Goal: Find contact information: Find contact information

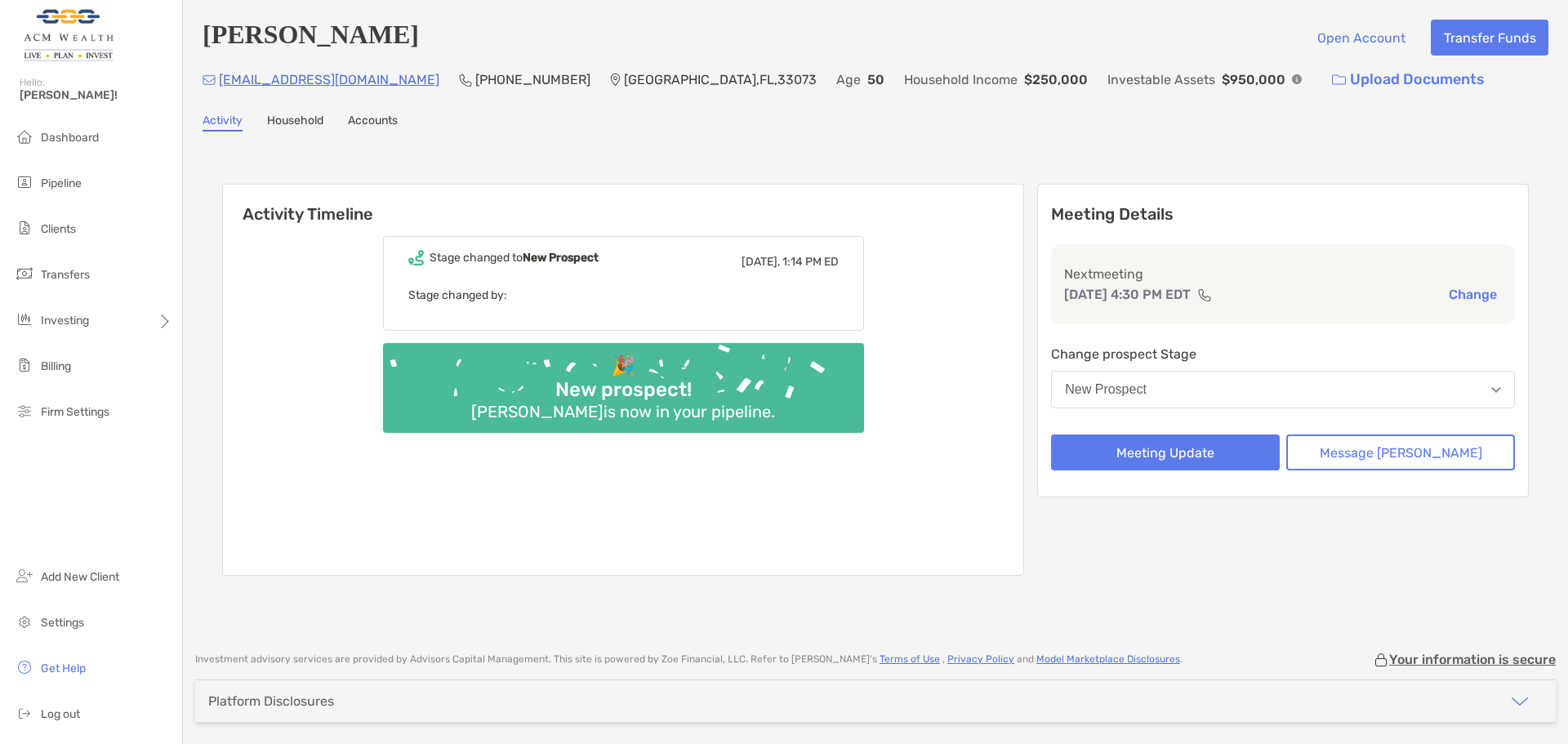
click at [1391, 392] on button "New Prospect" at bounding box center [1283, 389] width 464 height 37
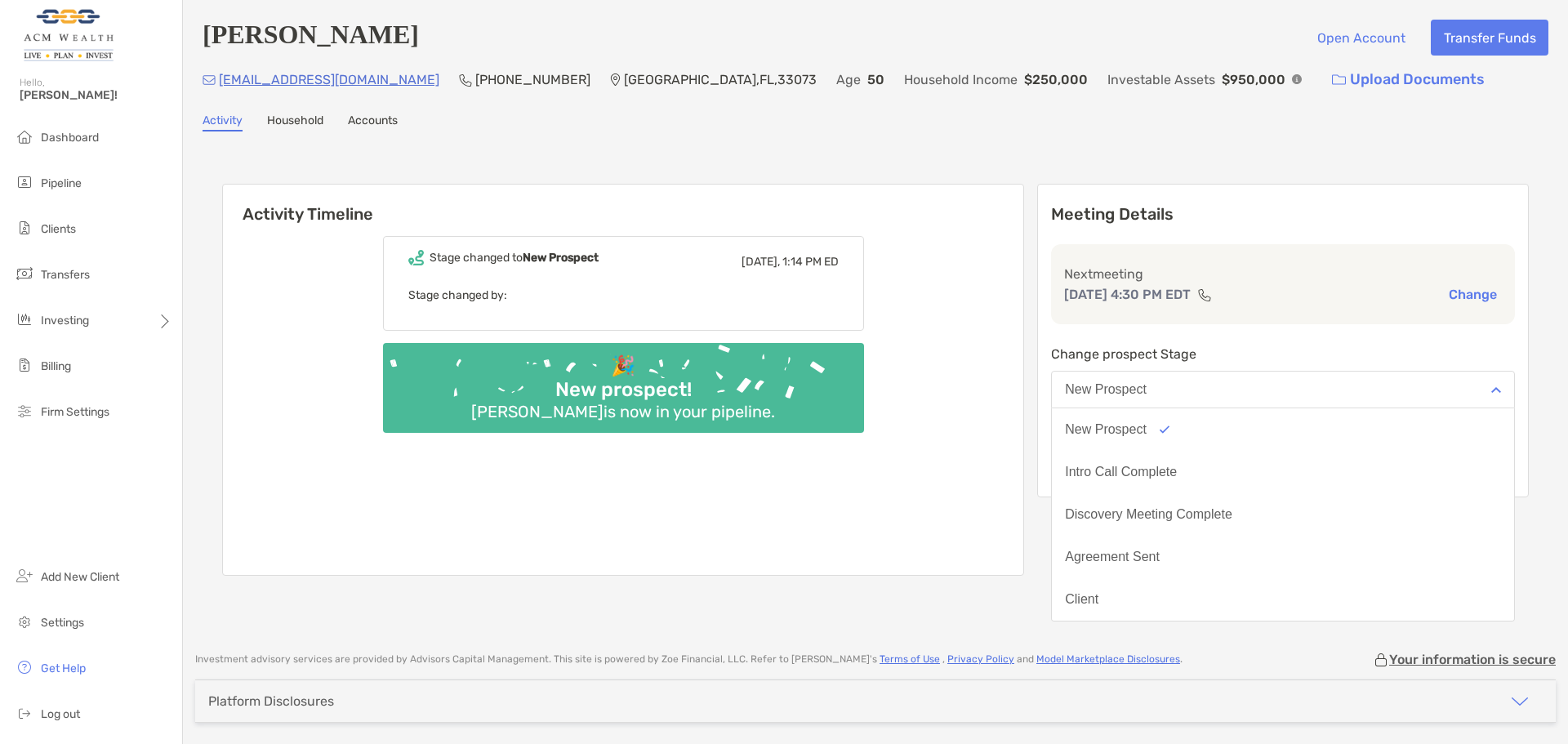
click at [896, 127] on div "Activity Household Accounts" at bounding box center [875, 122] width 1346 height 18
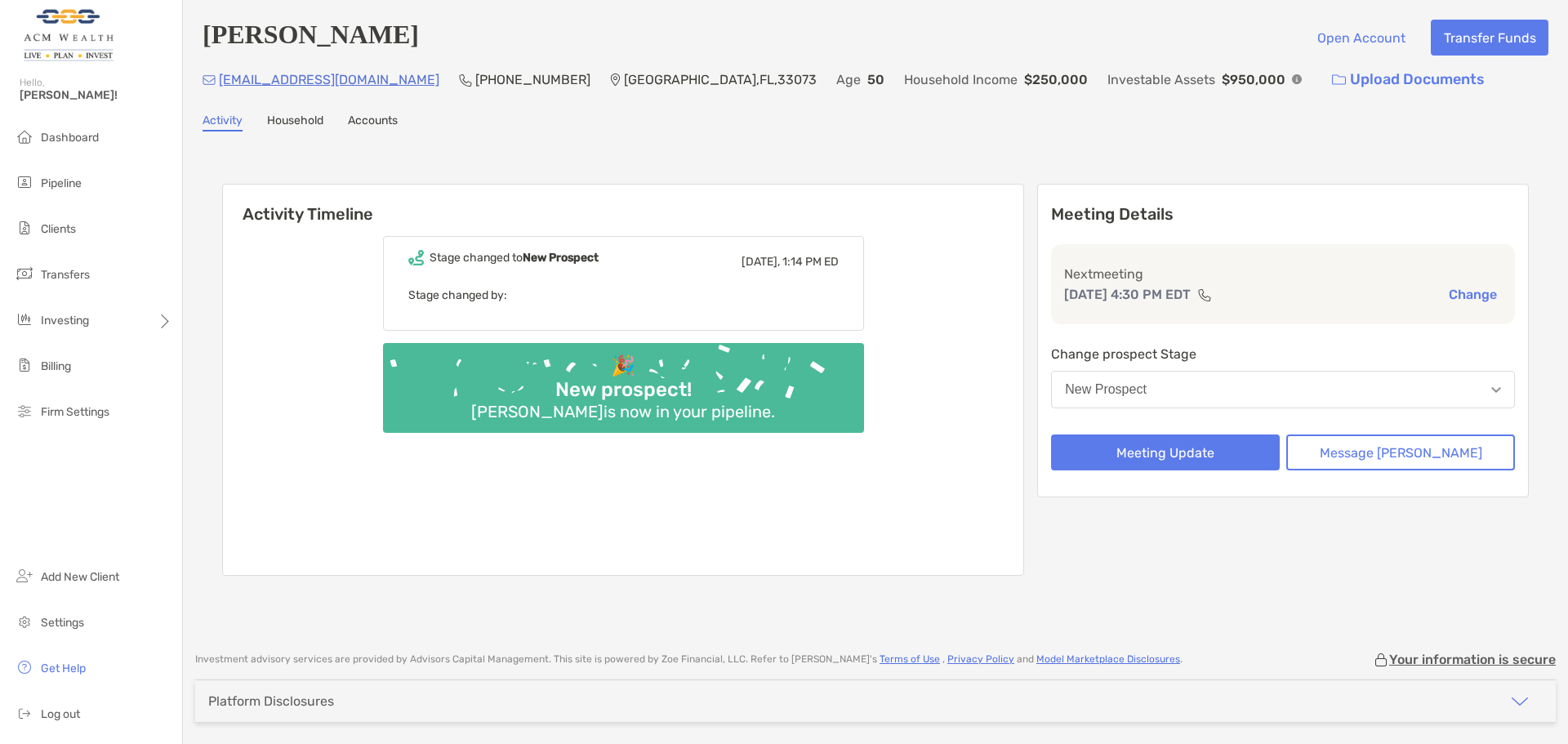
click at [286, 123] on link "Household" at bounding box center [295, 122] width 57 height 18
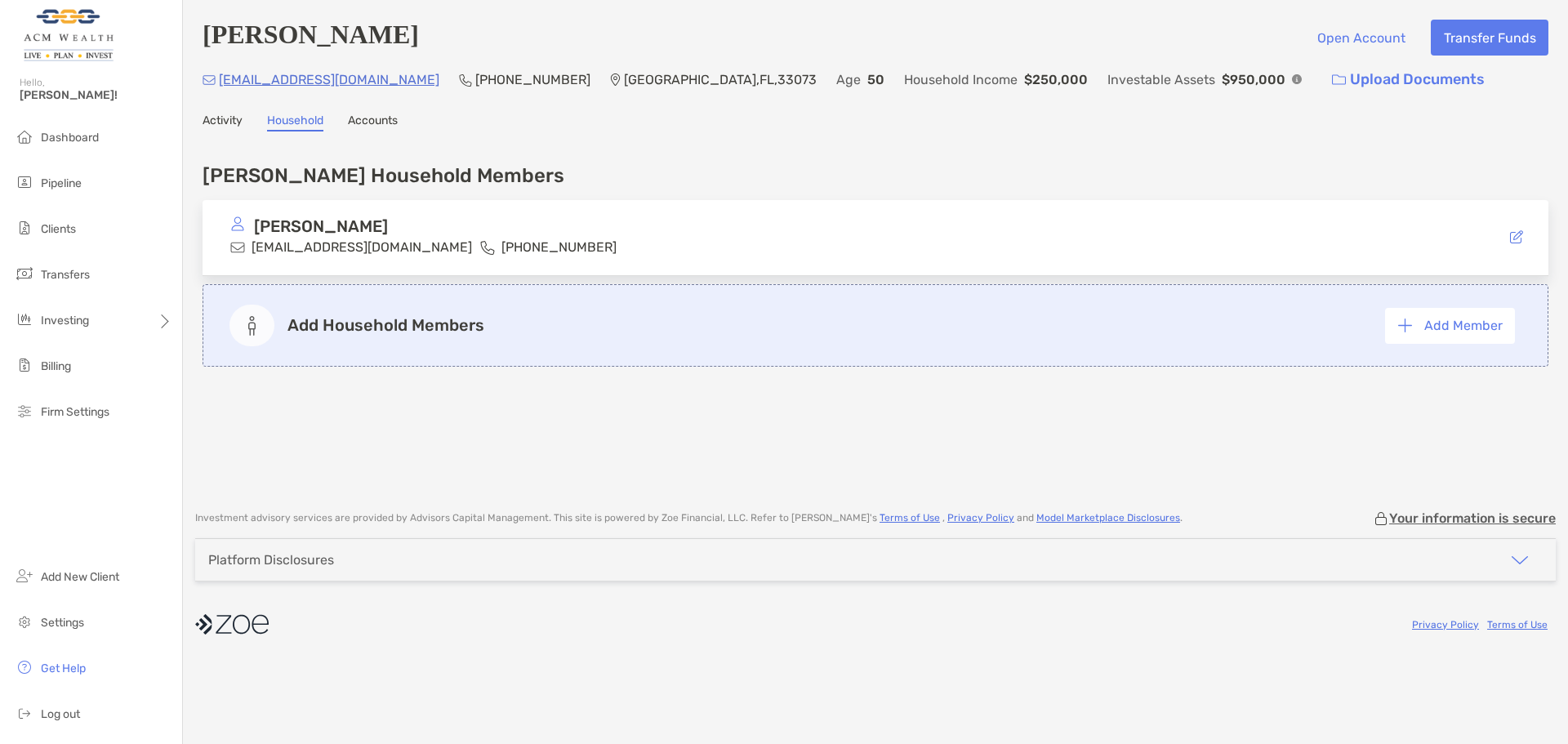
click at [403, 178] on h4 "Patel's Household Members" at bounding box center [384, 176] width 362 height 23
click at [375, 123] on link "Accounts" at bounding box center [373, 122] width 50 height 18
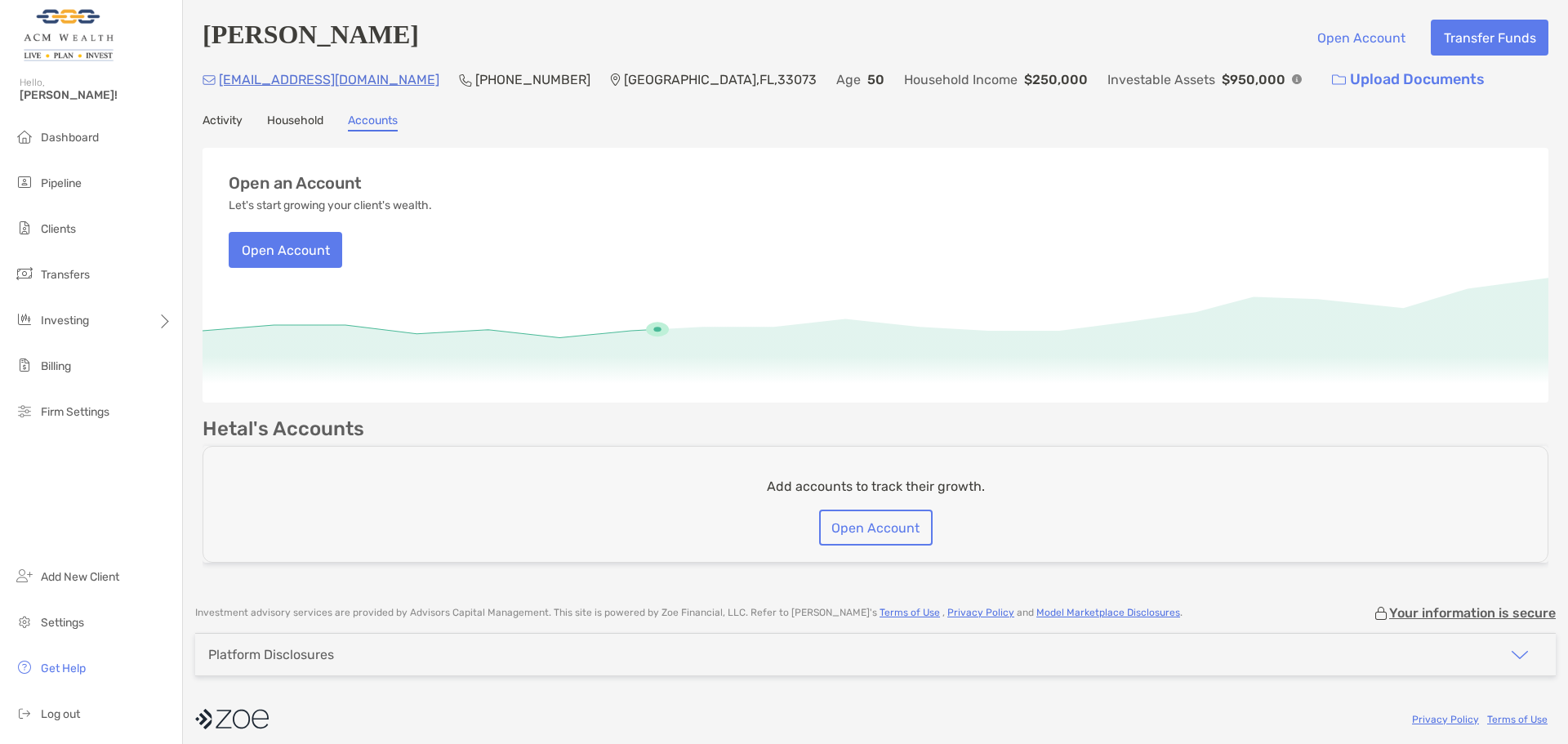
click at [296, 123] on link "Household" at bounding box center [295, 122] width 57 height 18
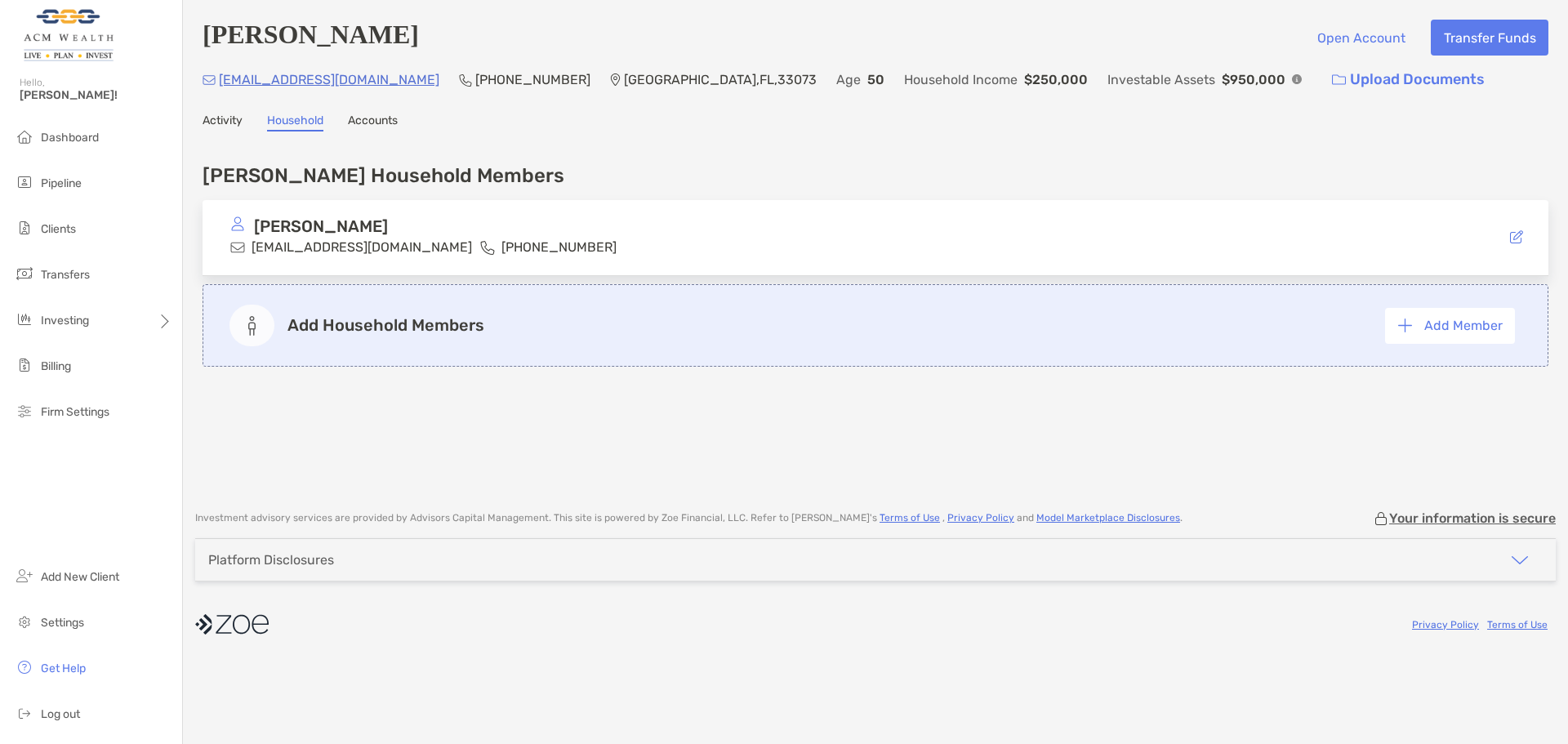
click at [378, 131] on link "Accounts" at bounding box center [373, 122] width 50 height 18
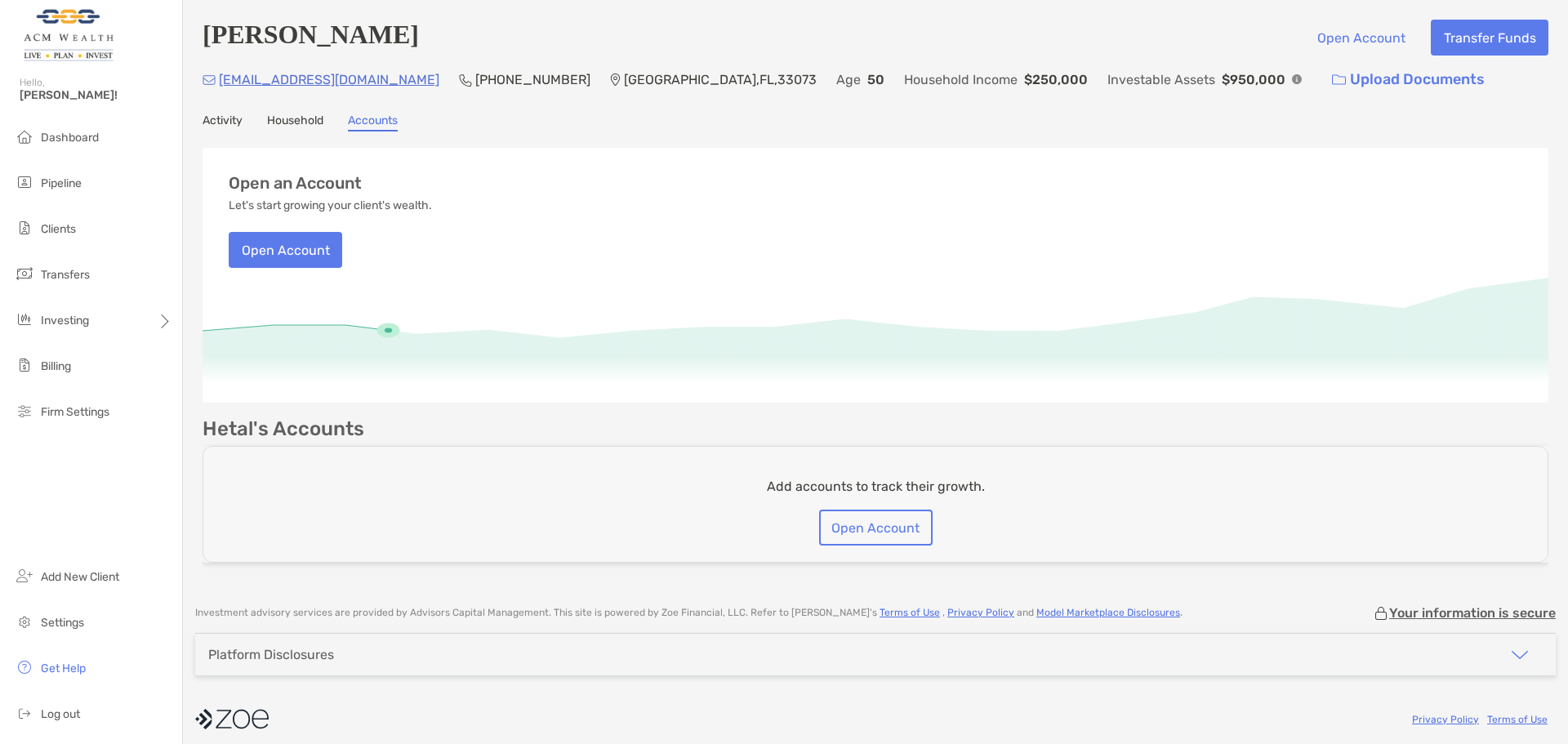
click at [283, 126] on link "Household" at bounding box center [295, 122] width 57 height 18
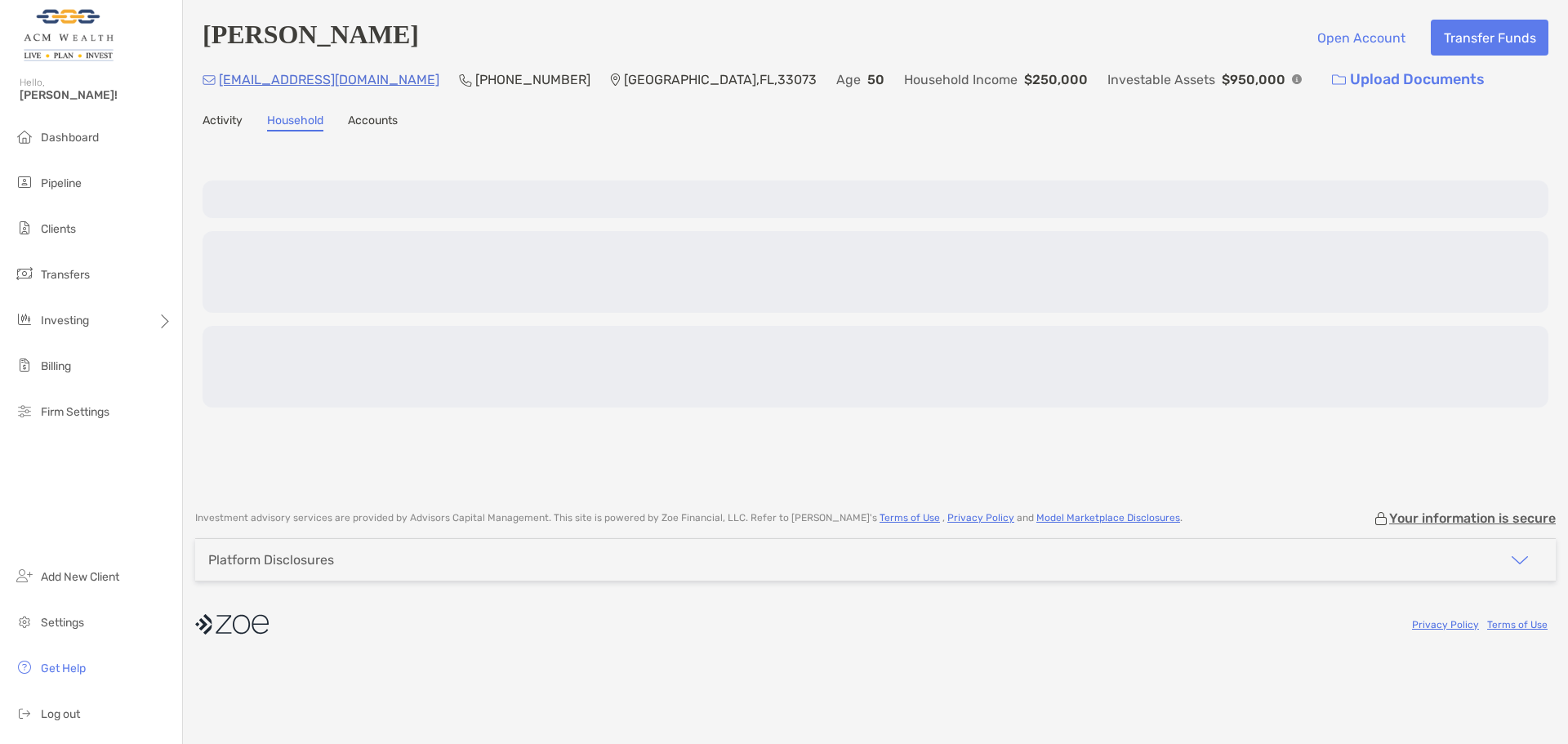
click at [223, 126] on link "Activity" at bounding box center [222, 122] width 40 height 18
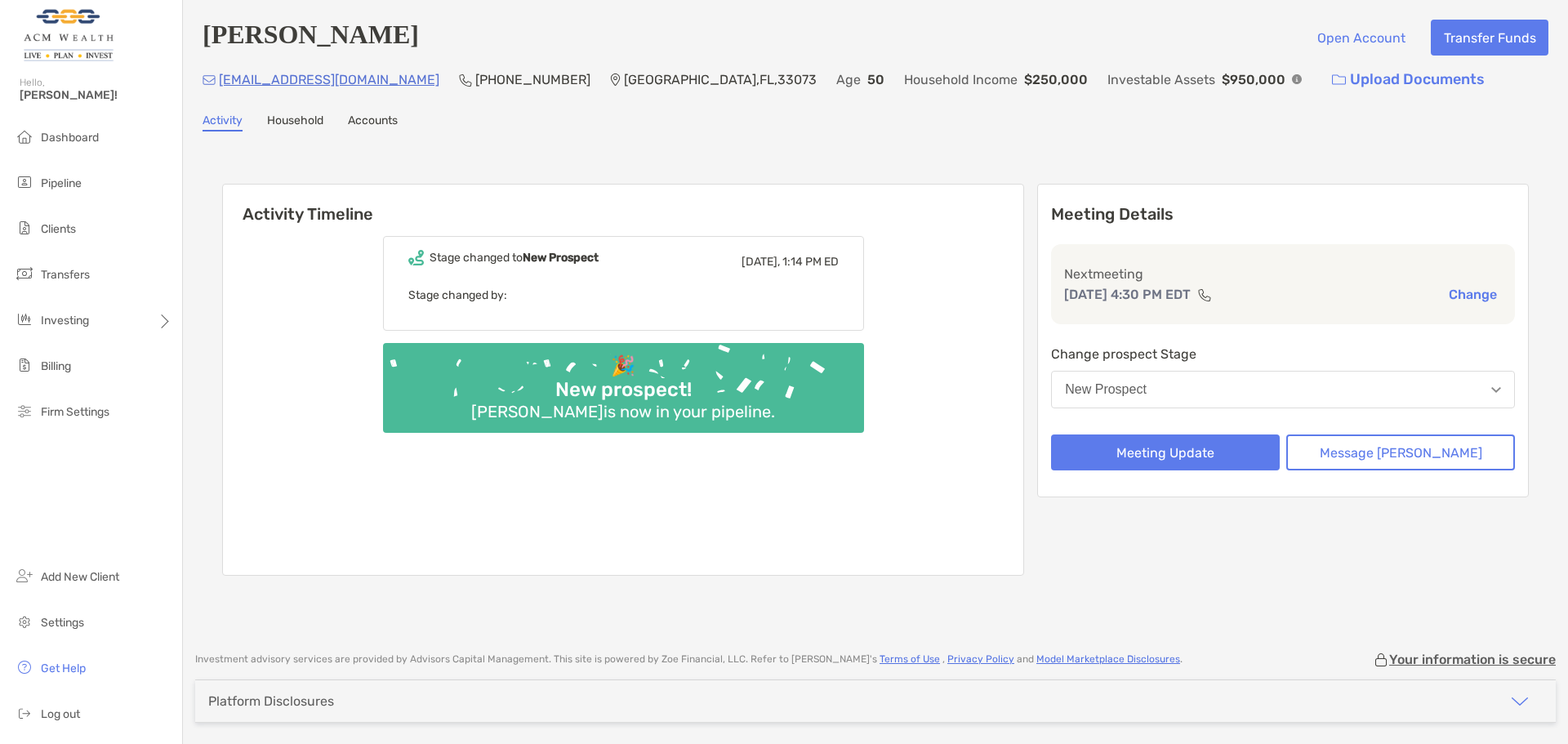
scroll to position [58, 0]
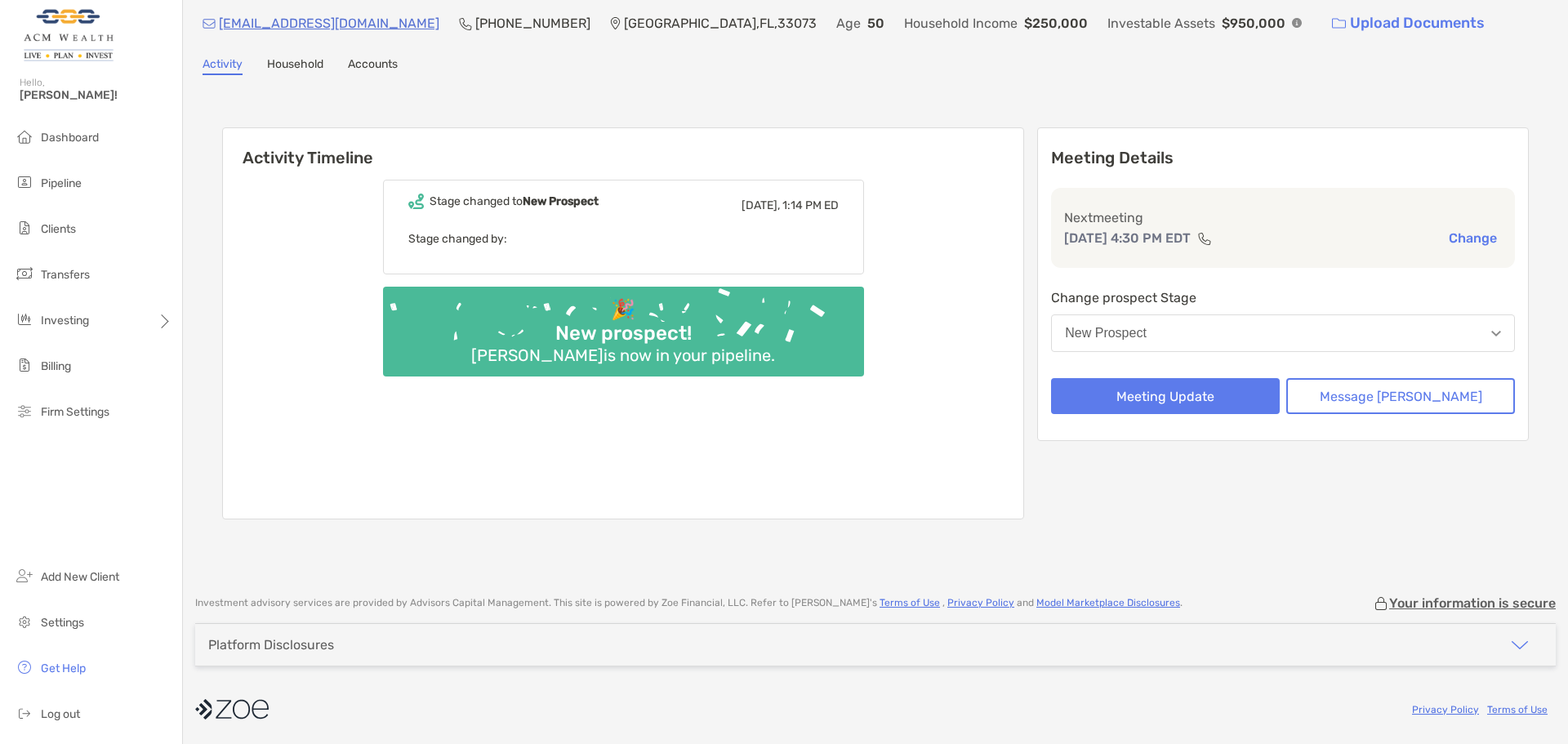
click at [348, 636] on div "Platform Disclosures" at bounding box center [875, 645] width 1361 height 42
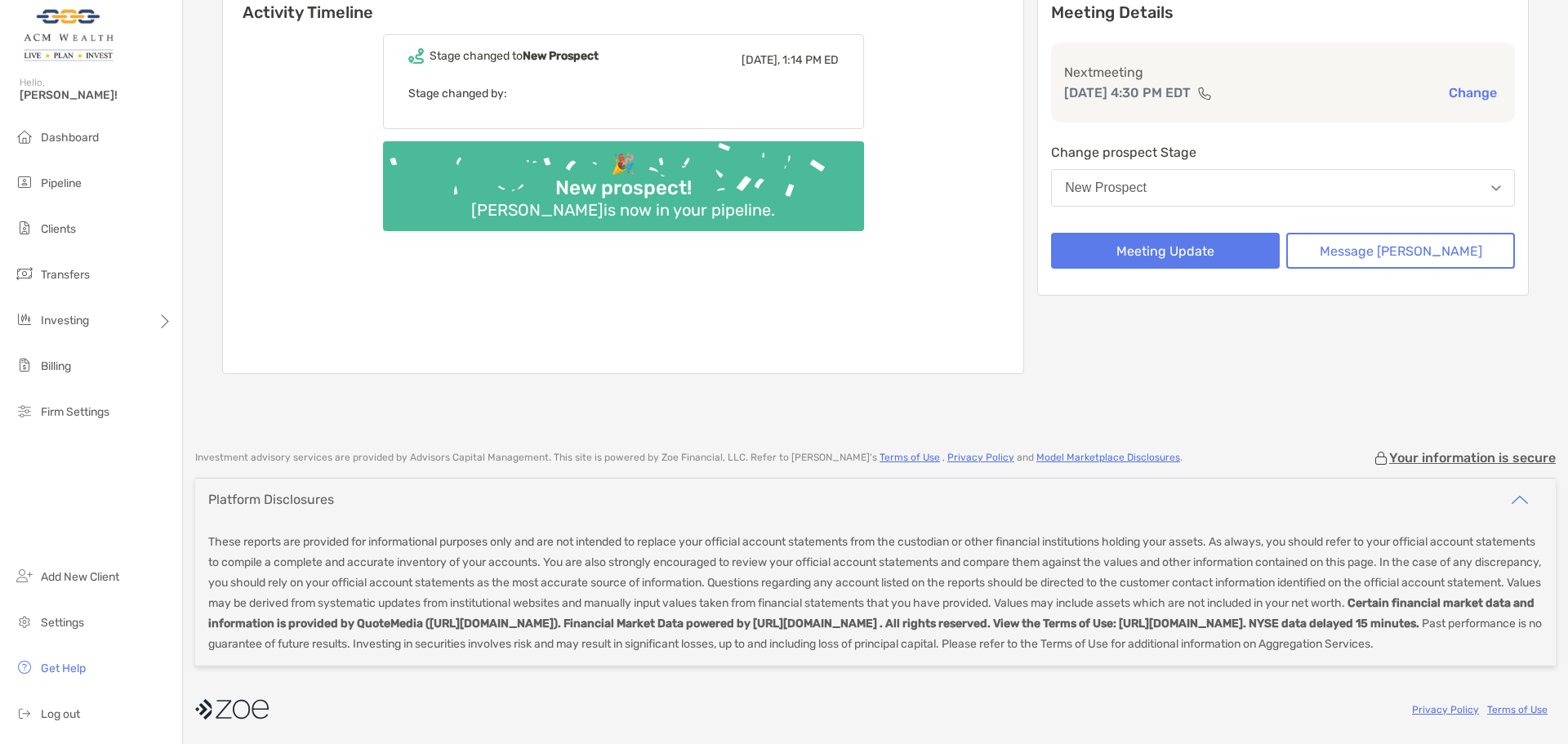
scroll to position [0, 0]
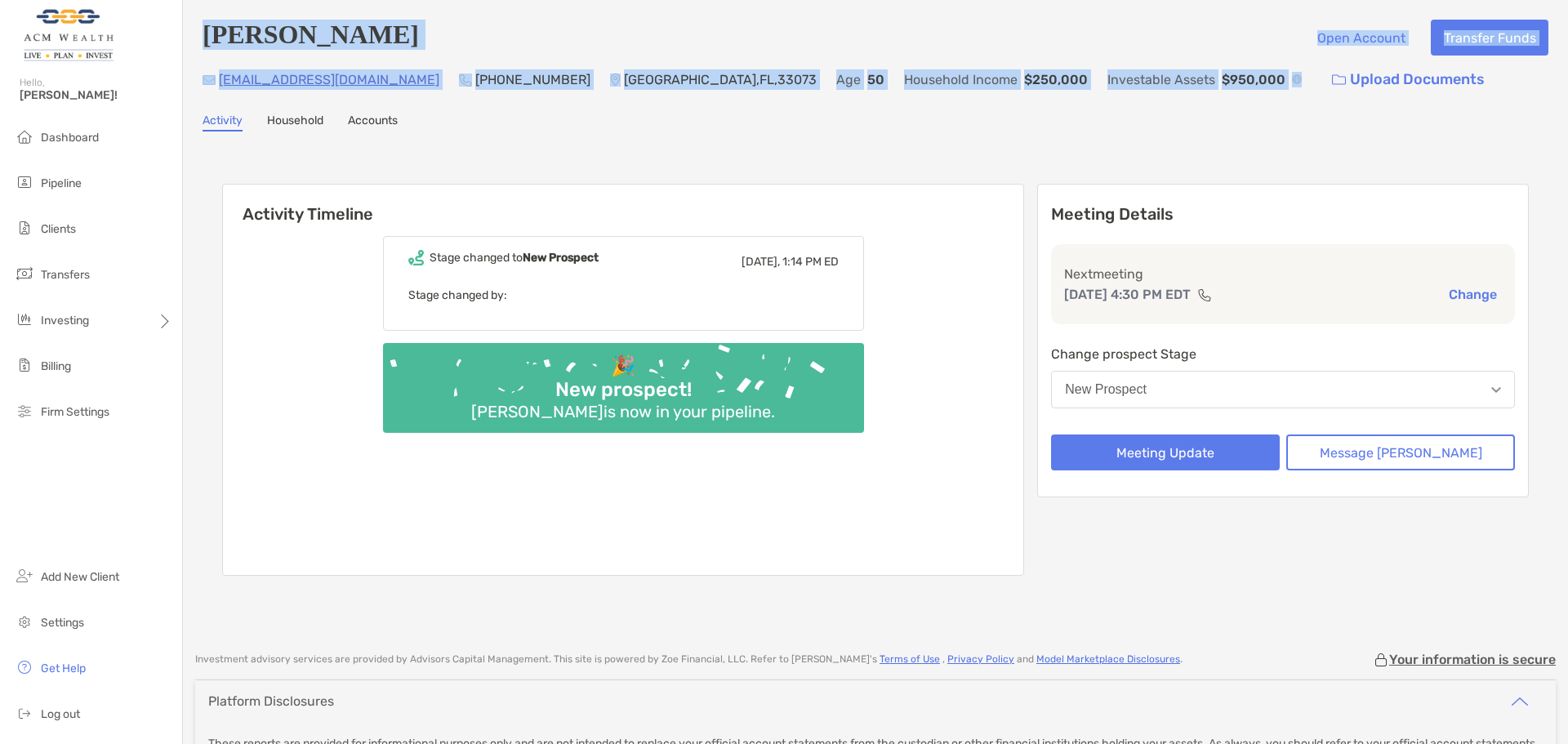
drag, startPoint x: 197, startPoint y: 30, endPoint x: 1147, endPoint y: 93, distance: 952.1
click at [1147, 93] on div "Hetal Patel Open Account Transfer Funds hetali1@hotmail.com (954) 383-4933 Pomp…" at bounding box center [875, 318] width 1385 height 635
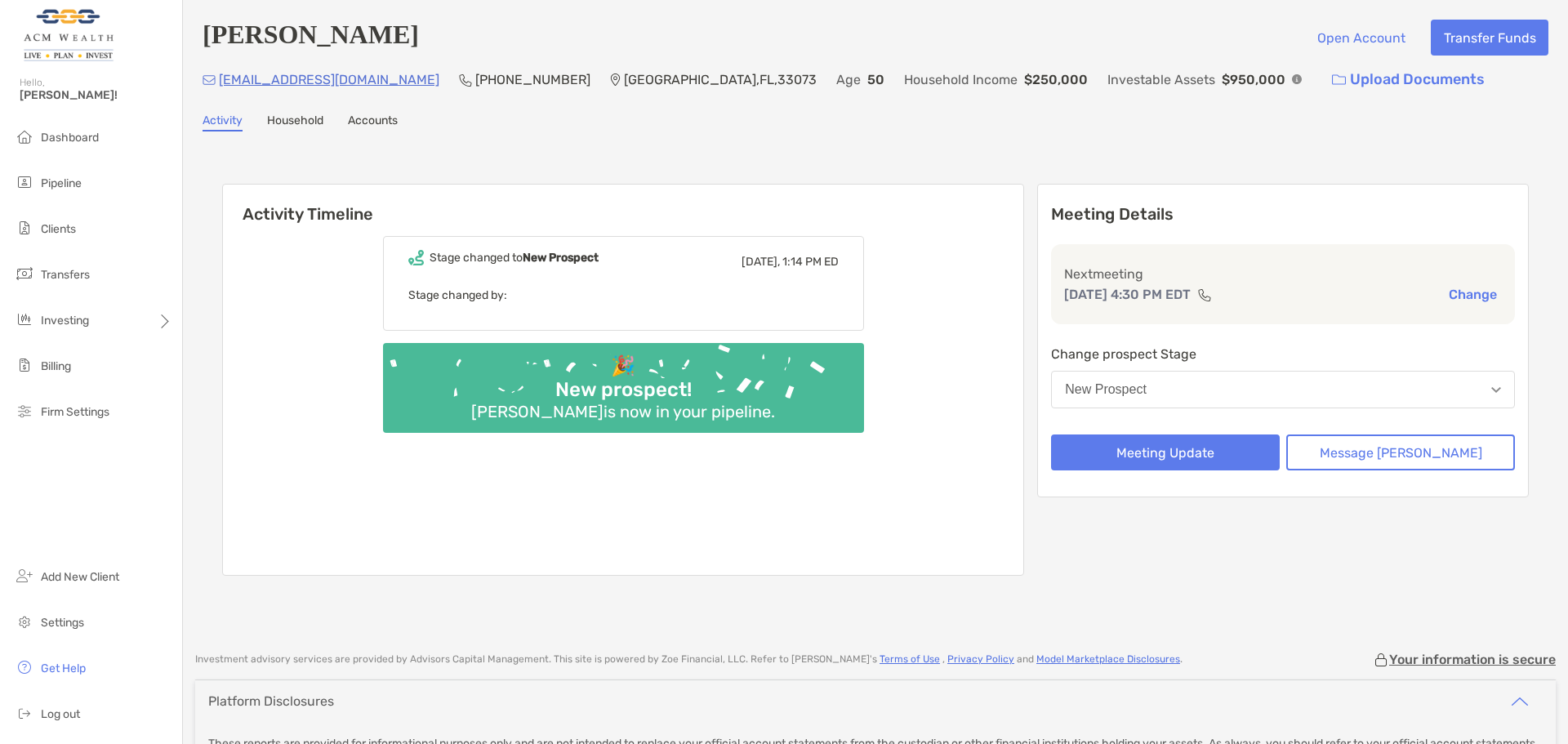
click at [1151, 115] on div "Activity Household Accounts" at bounding box center [875, 122] width 1346 height 18
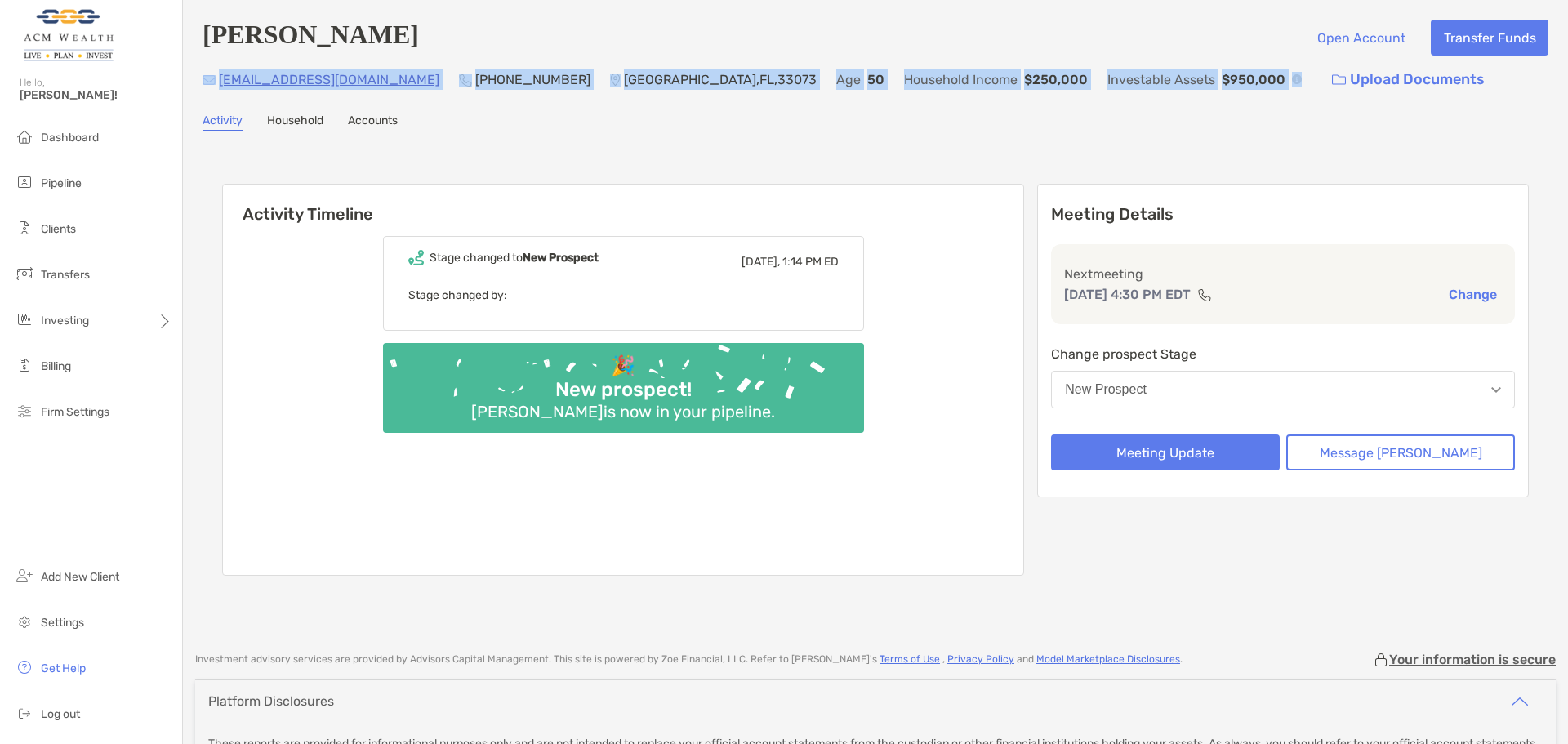
drag, startPoint x: 1149, startPoint y: 78, endPoint x: 195, endPoint y: 83, distance: 954.0
click at [195, 83] on div "Hetal Patel Open Account Transfer Funds hetali1@hotmail.com (954) 383-4933 Pomp…" at bounding box center [875, 318] width 1385 height 635
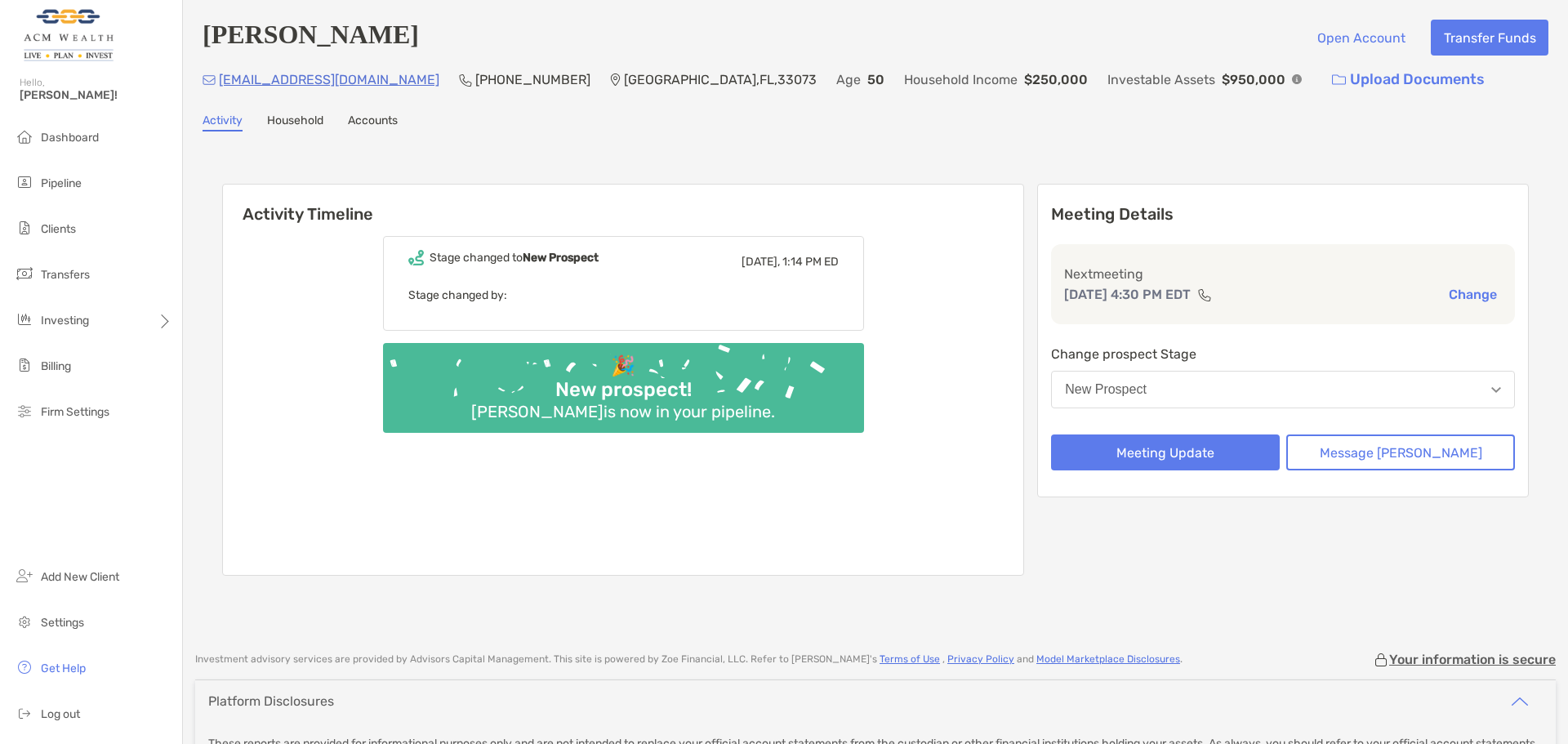
click at [856, 154] on div "Activity Timeline Stage changed to New Prospect Today, 1:14 PM ED Stage changed…" at bounding box center [875, 382] width 1346 height 468
click at [1207, 272] on p "Next meeting" at bounding box center [1283, 274] width 438 height 20
drag, startPoint x: 1161, startPoint y: 274, endPoint x: 1188, endPoint y: 305, distance: 41.1
click at [1188, 305] on div "Next meeting Oct 9, 4:30 PM EDT Change" at bounding box center [1283, 284] width 464 height 80
click at [1188, 305] on p "Oct 9, 4:30 PM EDT" at bounding box center [1128, 294] width 126 height 20
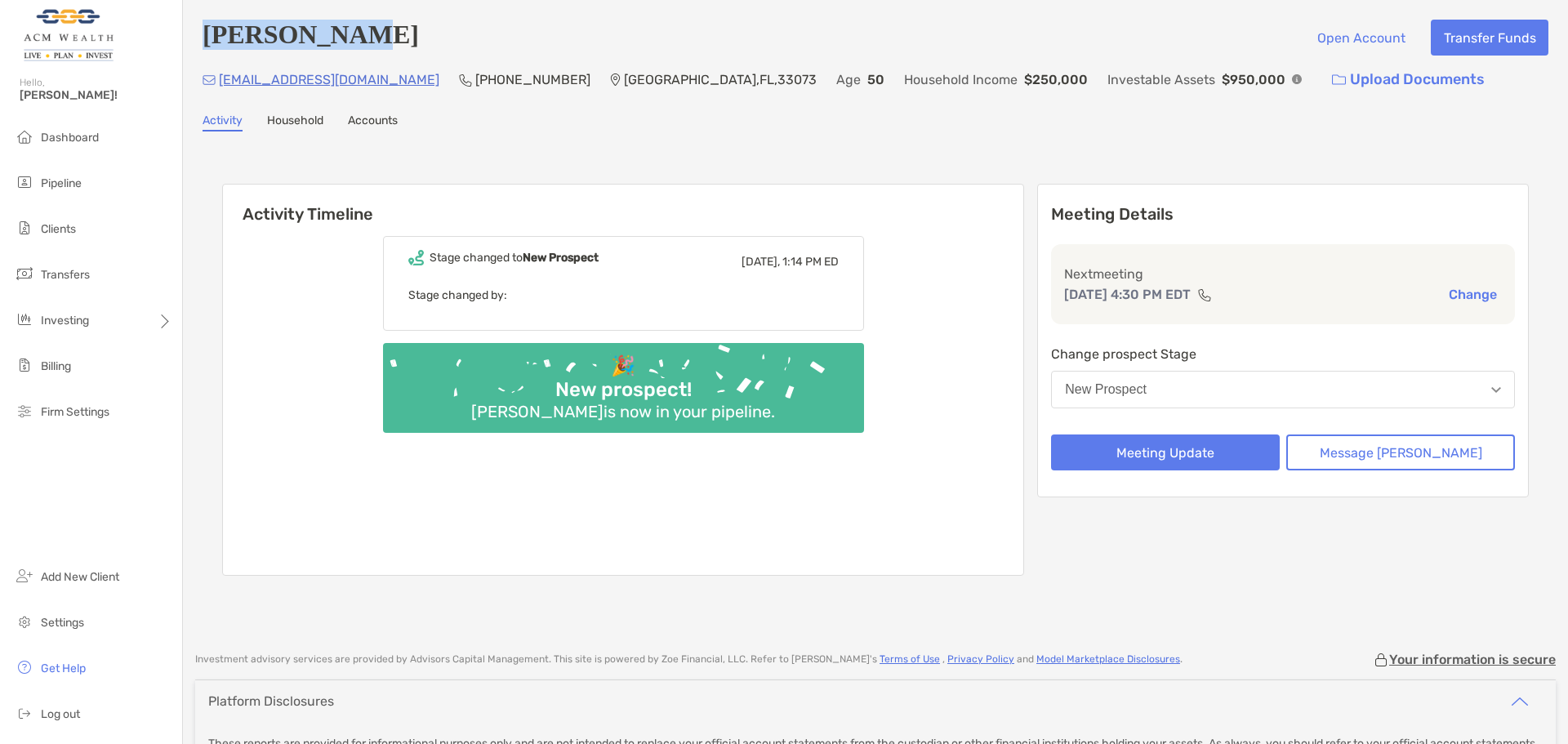
drag, startPoint x: 365, startPoint y: 37, endPoint x: 186, endPoint y: 43, distance: 179.1
click at [186, 43] on div "Hetal Patel Open Account Transfer Funds hetali1@hotmail.com (954) 383-4933 Pomp…" at bounding box center [875, 318] width 1385 height 635
copy h4 "[PERSON_NAME]"
drag, startPoint x: 483, startPoint y: 84, endPoint x: 382, endPoint y: 81, distance: 101.0
click at [382, 81] on div "hetali1@hotmail.com (954) 383-4933 Pompano Beach , FL , 33073 Age 50 Household …" at bounding box center [875, 80] width 1346 height 35
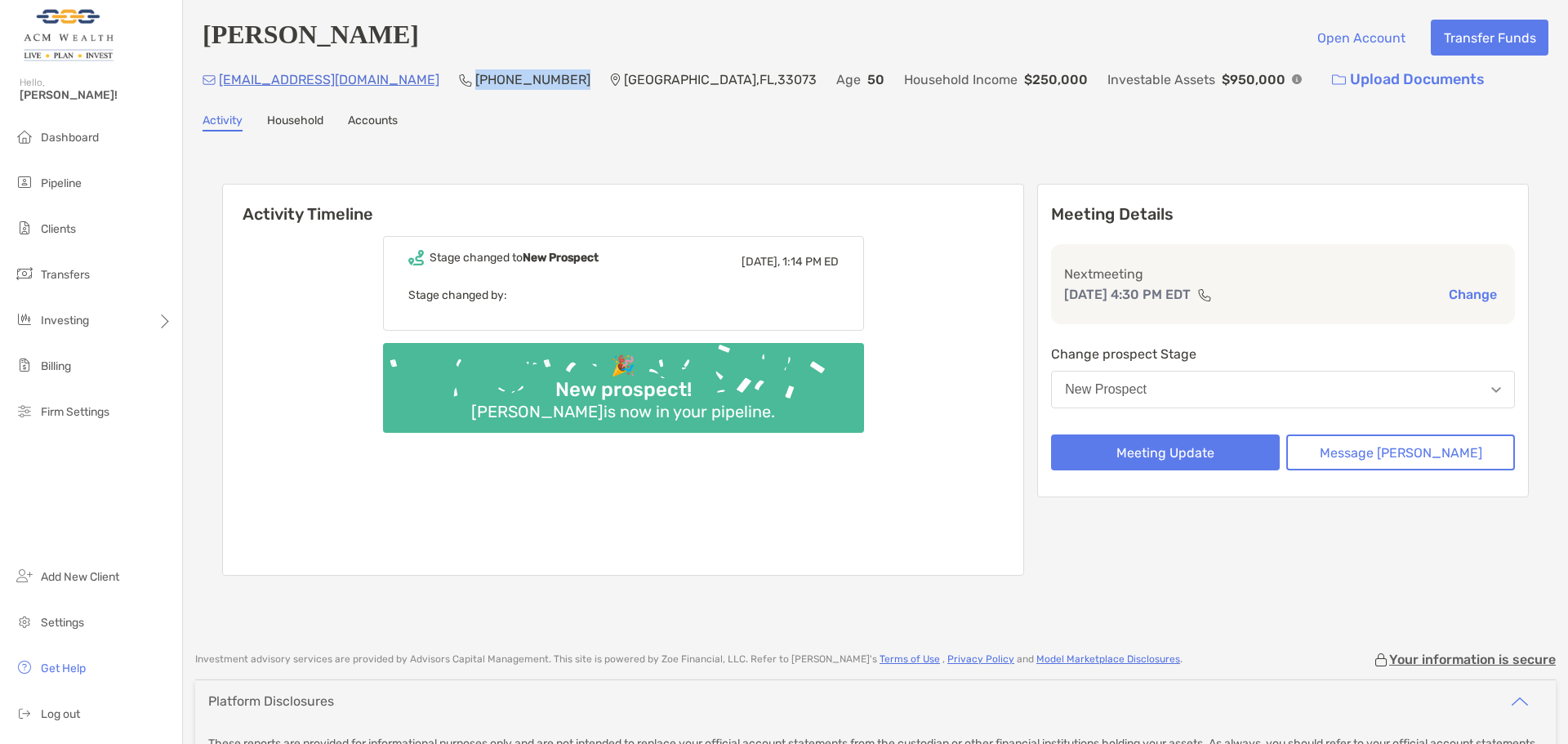
copy p "[PHONE_NUMBER]"
click at [610, 96] on div "Pompano Beach , FL , 33073" at bounding box center [713, 80] width 206 height 35
drag, startPoint x: 347, startPoint y: 78, endPoint x: 221, endPoint y: 85, distance: 126.2
click at [221, 85] on div "hetali1@hotmail.com (954) 383-4933 Pompano Beach , FL , 33073 Age 50 Household …" at bounding box center [875, 80] width 1346 height 35
copy p "[EMAIL_ADDRESS][DOMAIN_NAME]"
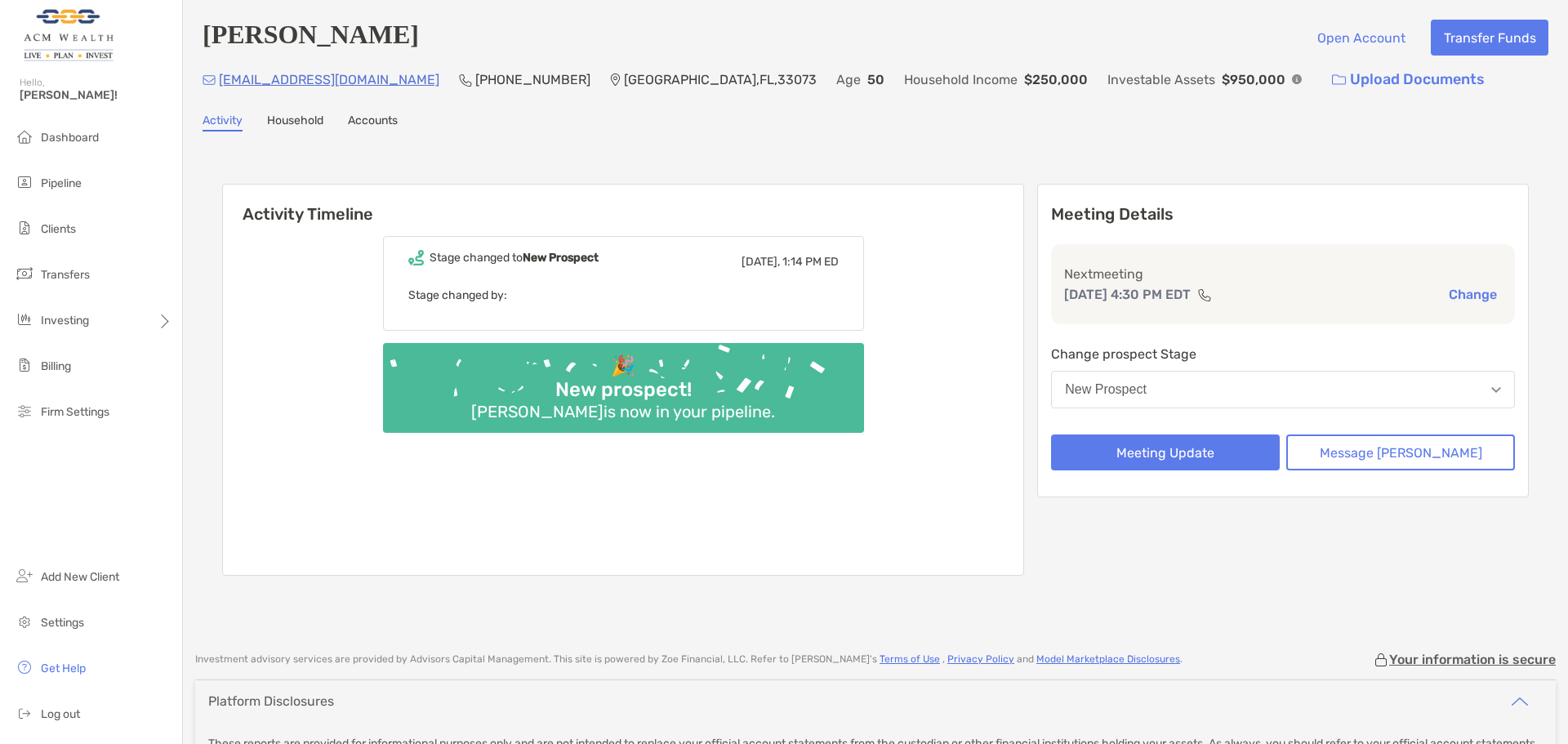
click at [555, 124] on div "Activity Household Accounts" at bounding box center [875, 122] width 1346 height 18
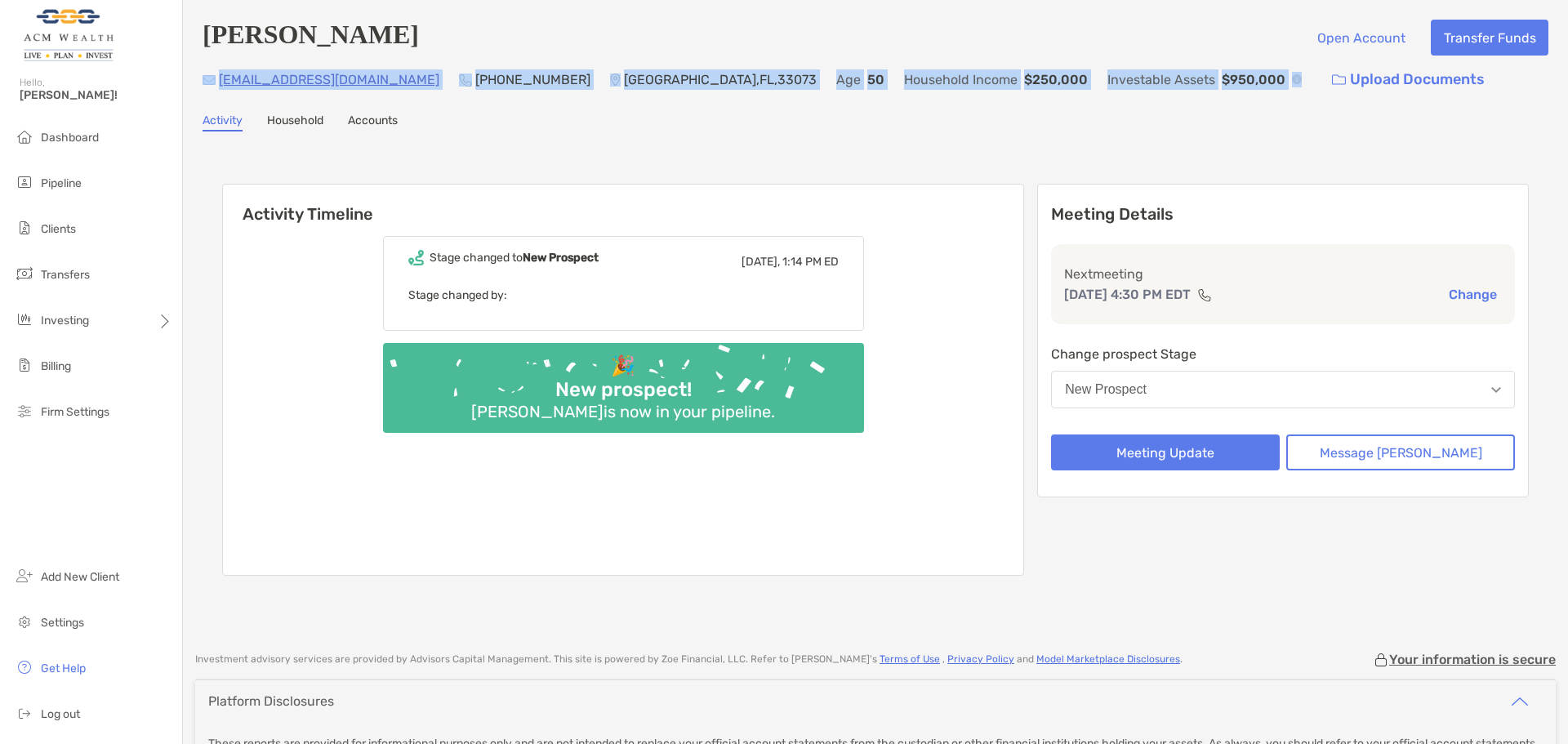
drag, startPoint x: 1160, startPoint y: 83, endPoint x: 198, endPoint y: 85, distance: 962.0
click at [198, 85] on div "Hetal Patel Open Account Transfer Funds hetali1@hotmail.com (954) 383-4933 Pomp…" at bounding box center [875, 318] width 1385 height 635
copy div "hetali1@hotmail.com (954) 383-4933 Pompano Beach , FL , 33073 Age 50 Household …"
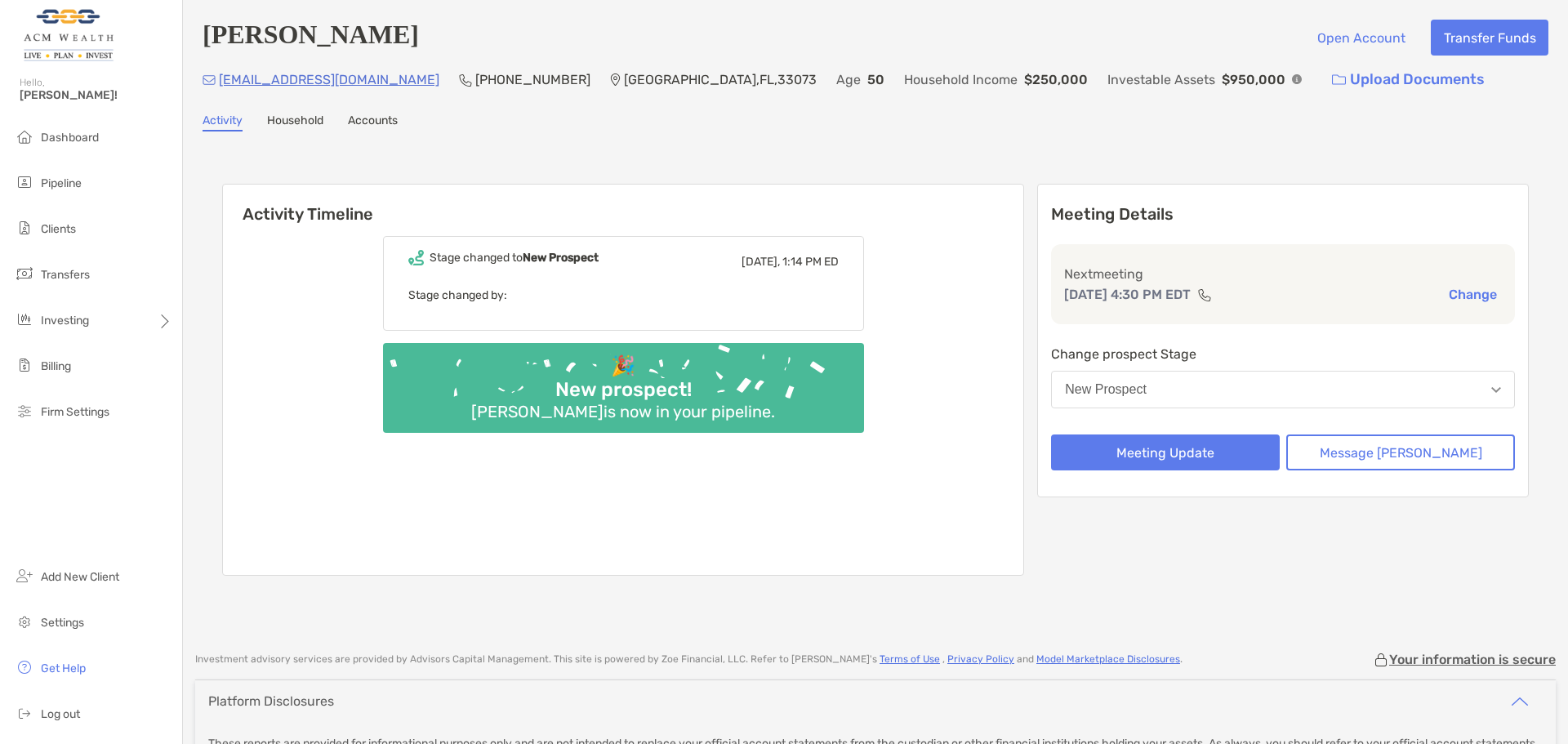
click at [1176, 149] on div "Hetal Patel Open Account Transfer Funds hetali1@hotmail.com (954) 383-4933 Pomp…" at bounding box center [875, 318] width 1385 height 635
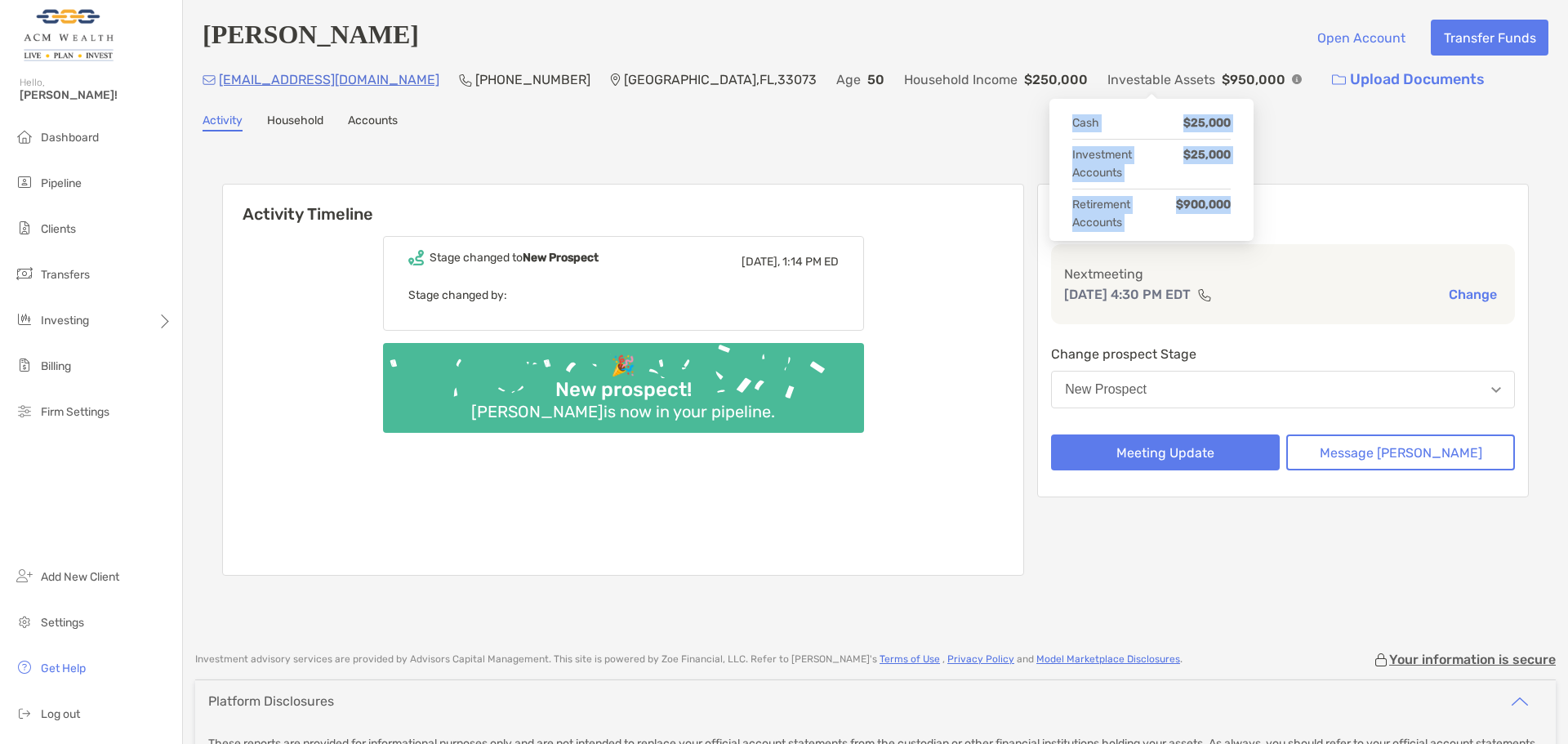
drag, startPoint x: 1074, startPoint y: 124, endPoint x: 1233, endPoint y: 224, distance: 187.8
click at [1233, 224] on div "Cash $25,000 Investment Accounts $25,000 Retirement Accounts $900,000" at bounding box center [1152, 170] width 191 height 132
copy div "Cash $25,000 Investment Accounts $25,000 Retirement Accounts $900,000"
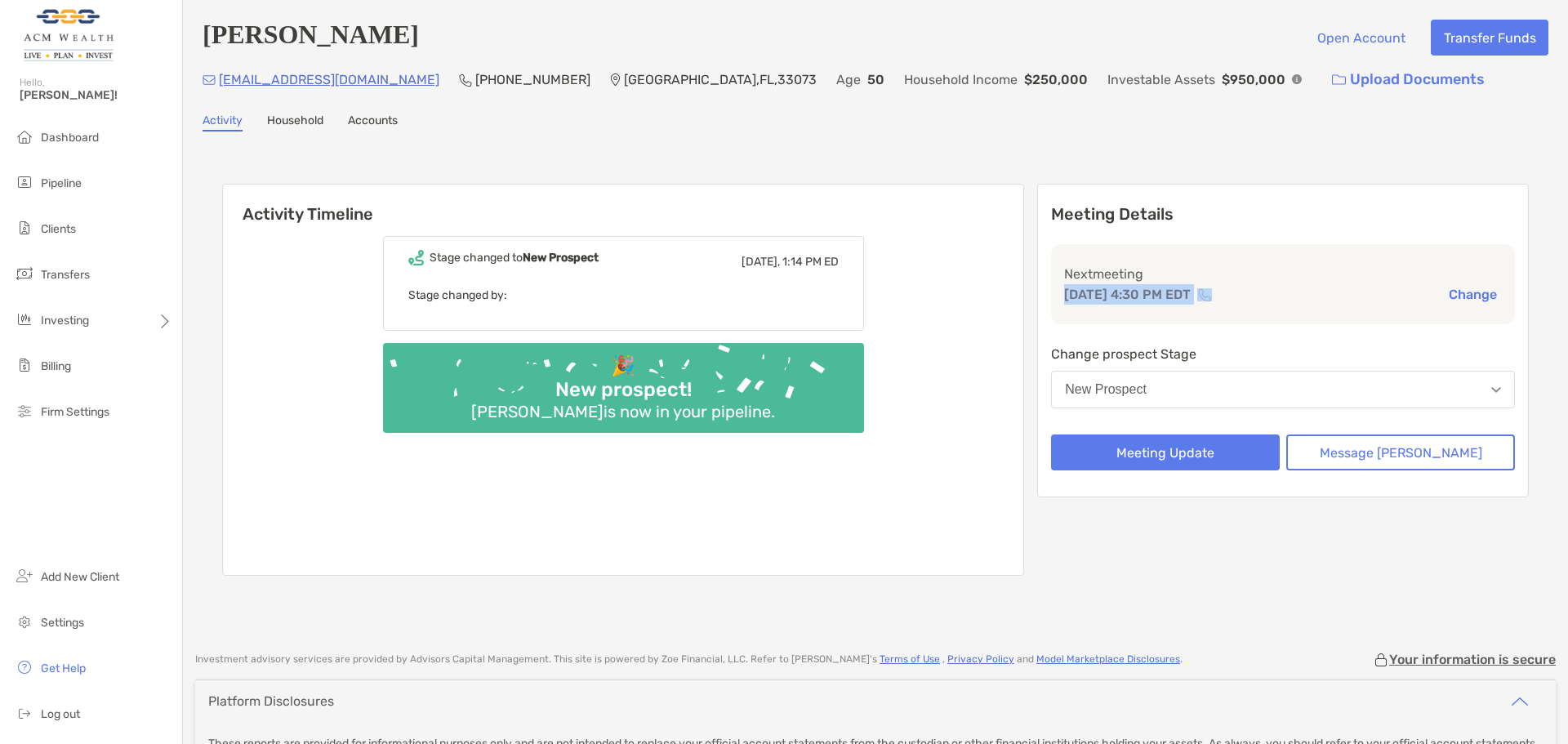
drag, startPoint x: 1231, startPoint y: 295, endPoint x: 1110, endPoint y: 300, distance: 121.1
click at [1110, 300] on div "Next meeting Oct 9, 4:30 PM EDT Change" at bounding box center [1283, 284] width 464 height 80
copy p "Oct 9, 4:30 PM EDT"
click at [44, 178] on span "Pipeline" at bounding box center [61, 183] width 41 height 14
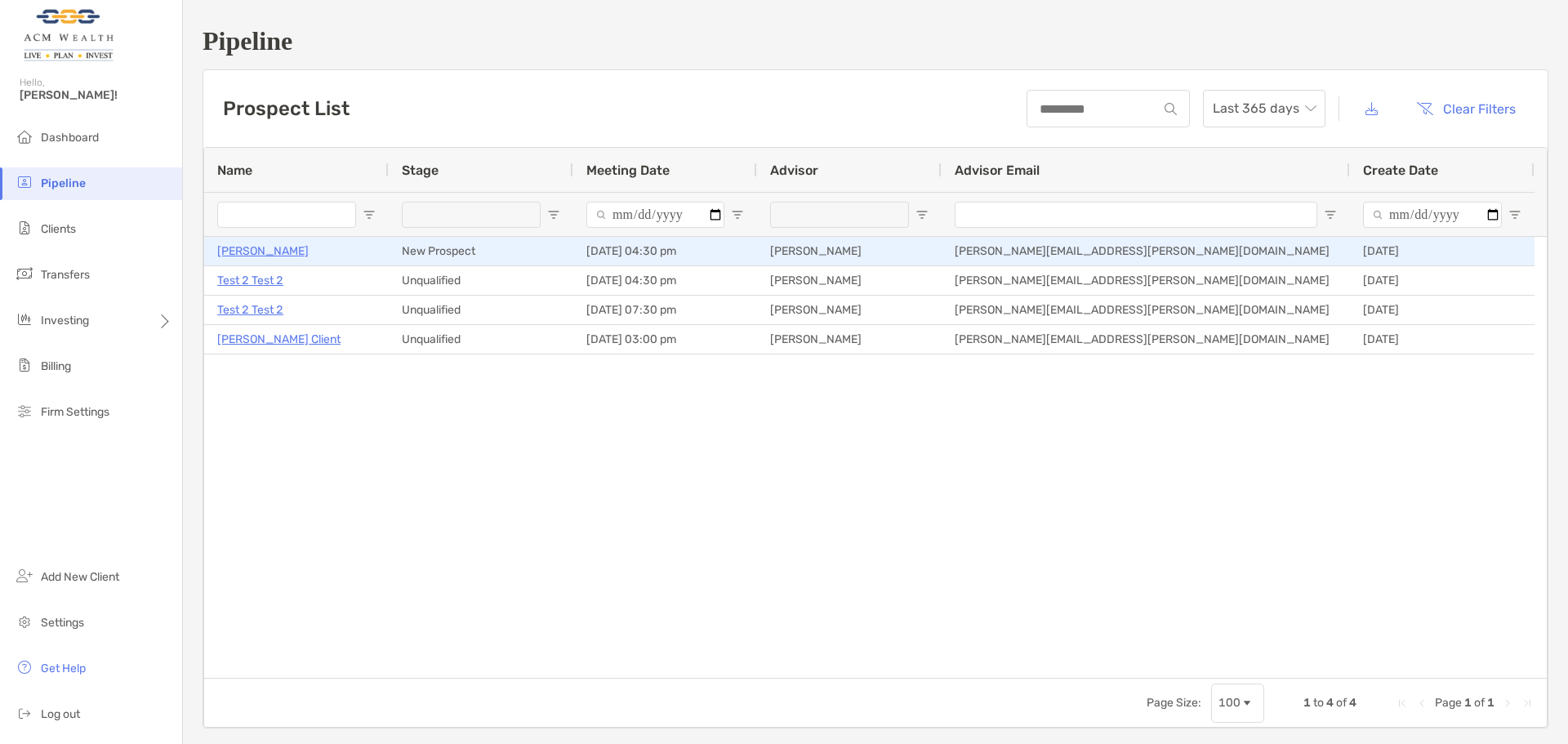
click at [261, 254] on p "[PERSON_NAME]" at bounding box center [263, 251] width 91 height 20
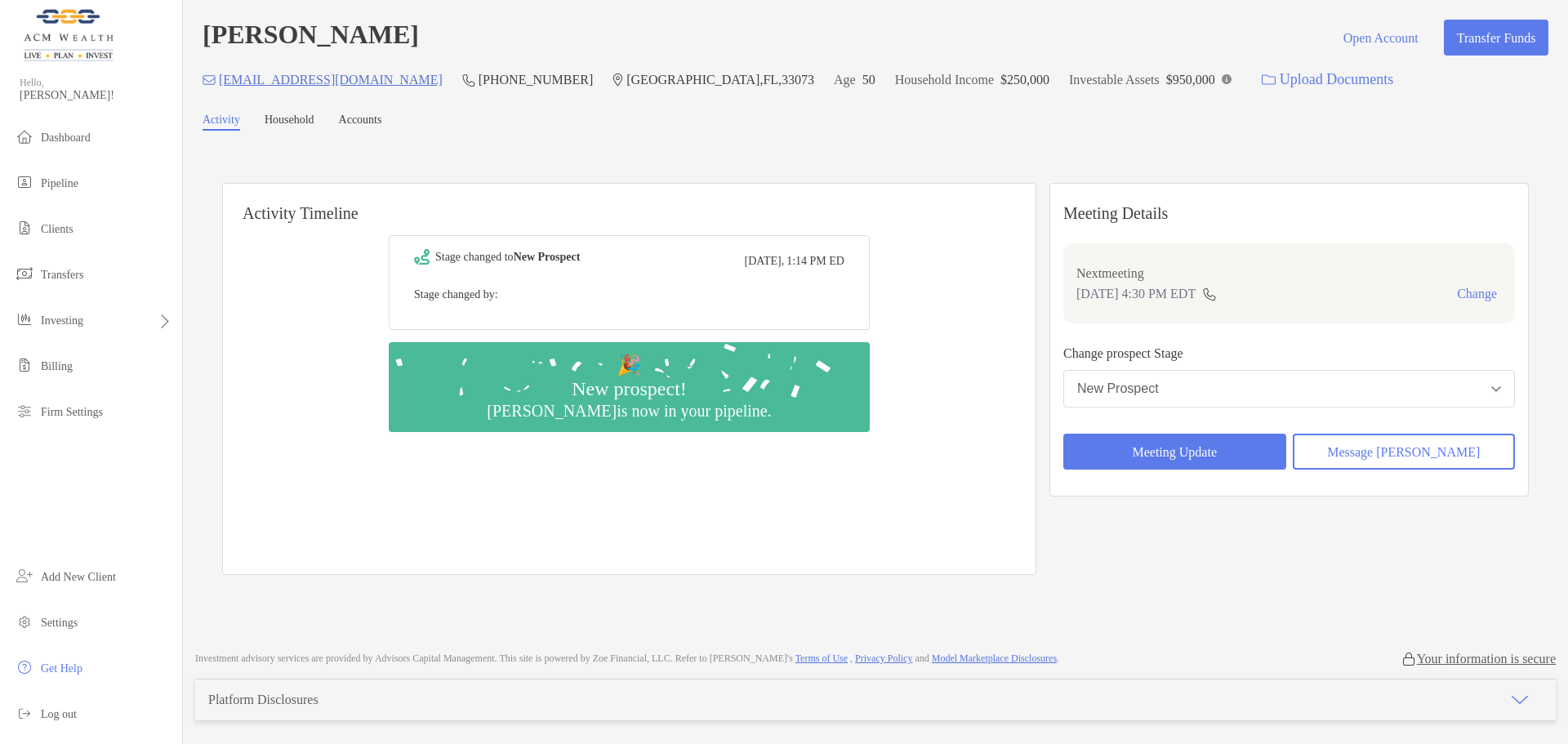
drag, startPoint x: 581, startPoint y: 299, endPoint x: 529, endPoint y: 298, distance: 52.0
click at [580, 299] on p "Stage changed by:" at bounding box center [629, 294] width 430 height 20
drag, startPoint x: 525, startPoint y: 298, endPoint x: 645, endPoint y: 292, distance: 120.1
click at [645, 292] on p "Stage changed by:" at bounding box center [629, 294] width 430 height 20
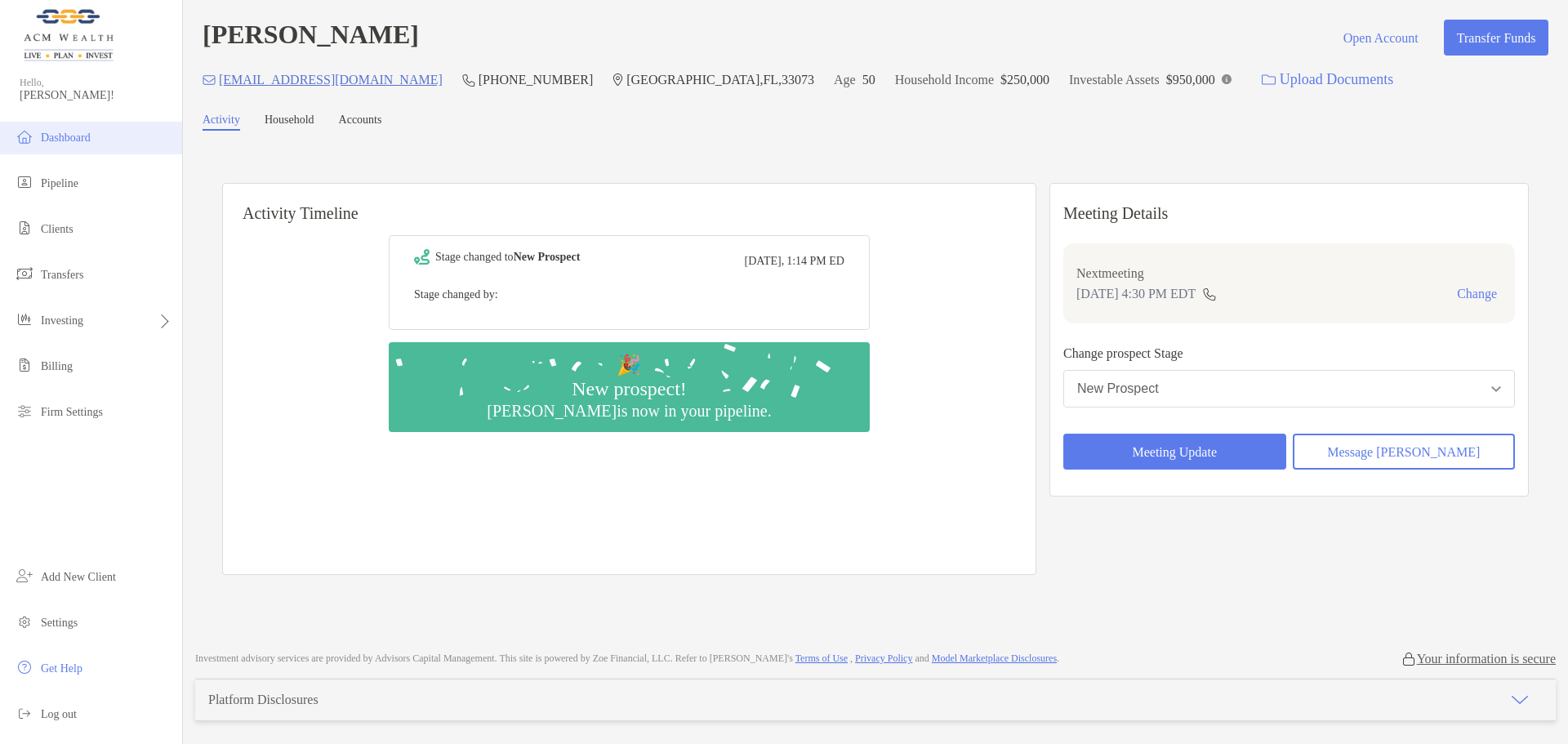
click at [69, 140] on span "Dashboard" at bounding box center [66, 137] width 50 height 12
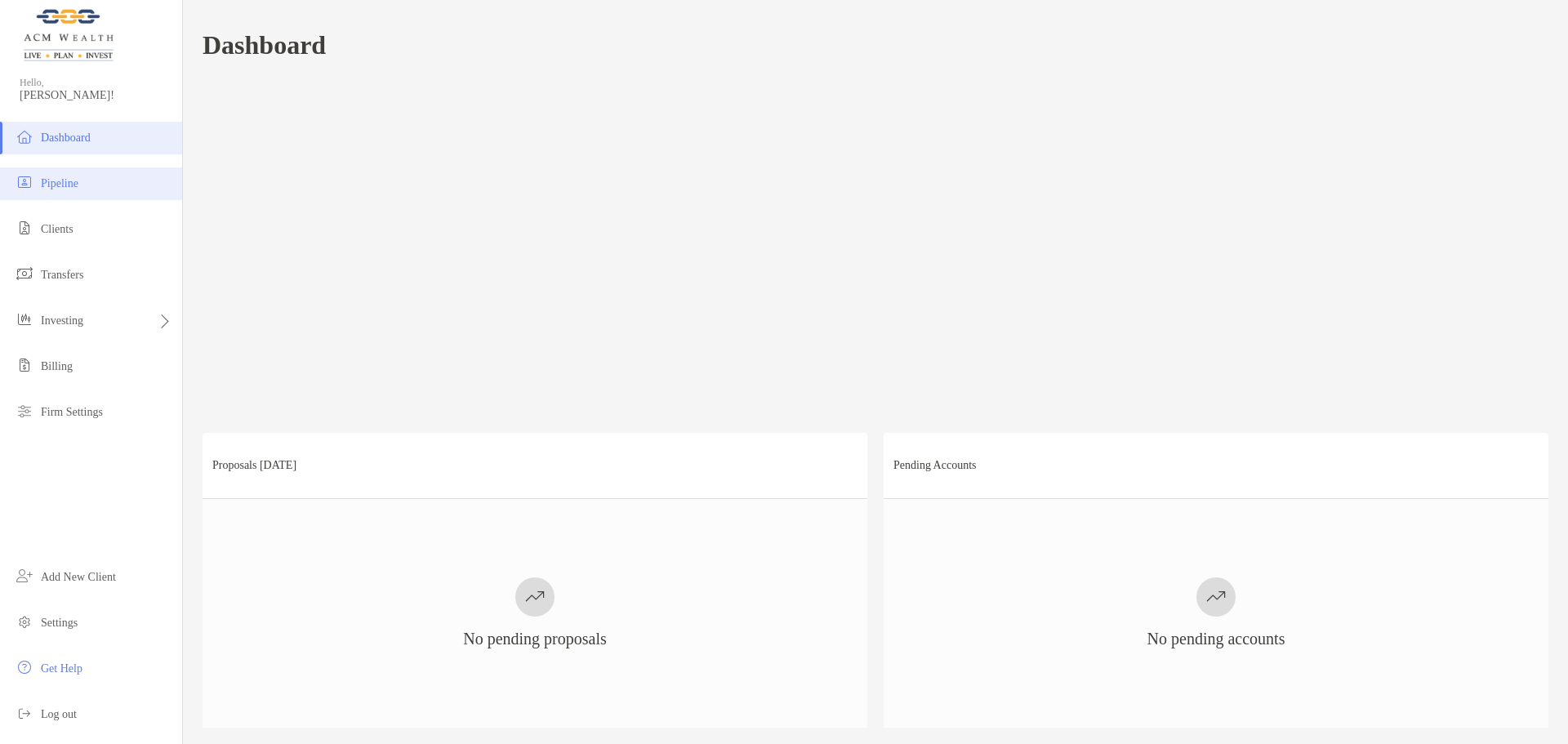
click at [47, 193] on li "Pipeline" at bounding box center [91, 183] width 182 height 33
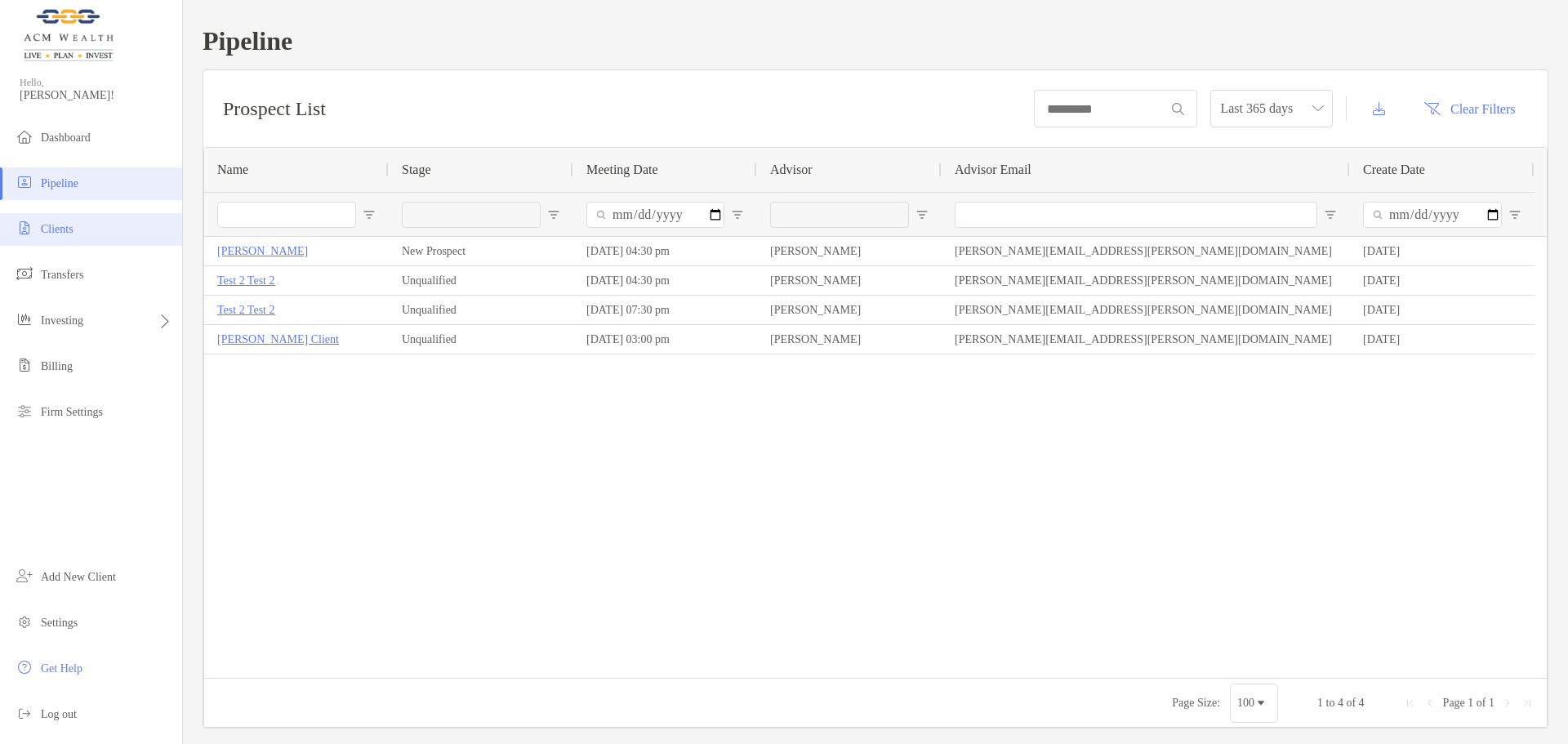
click at [85, 237] on li "Clients" at bounding box center [91, 229] width 182 height 33
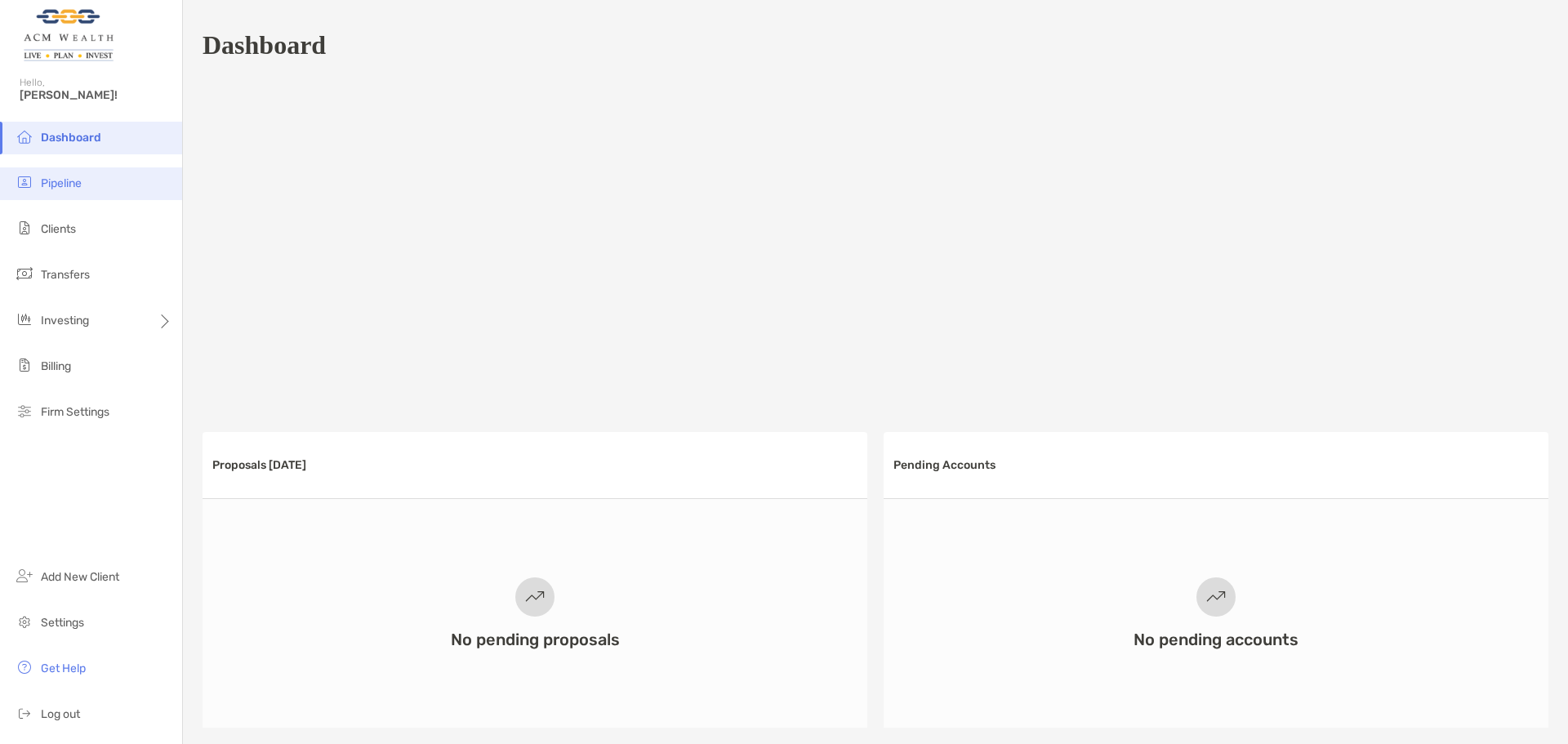
click at [71, 185] on span "Pipeline" at bounding box center [61, 183] width 41 height 14
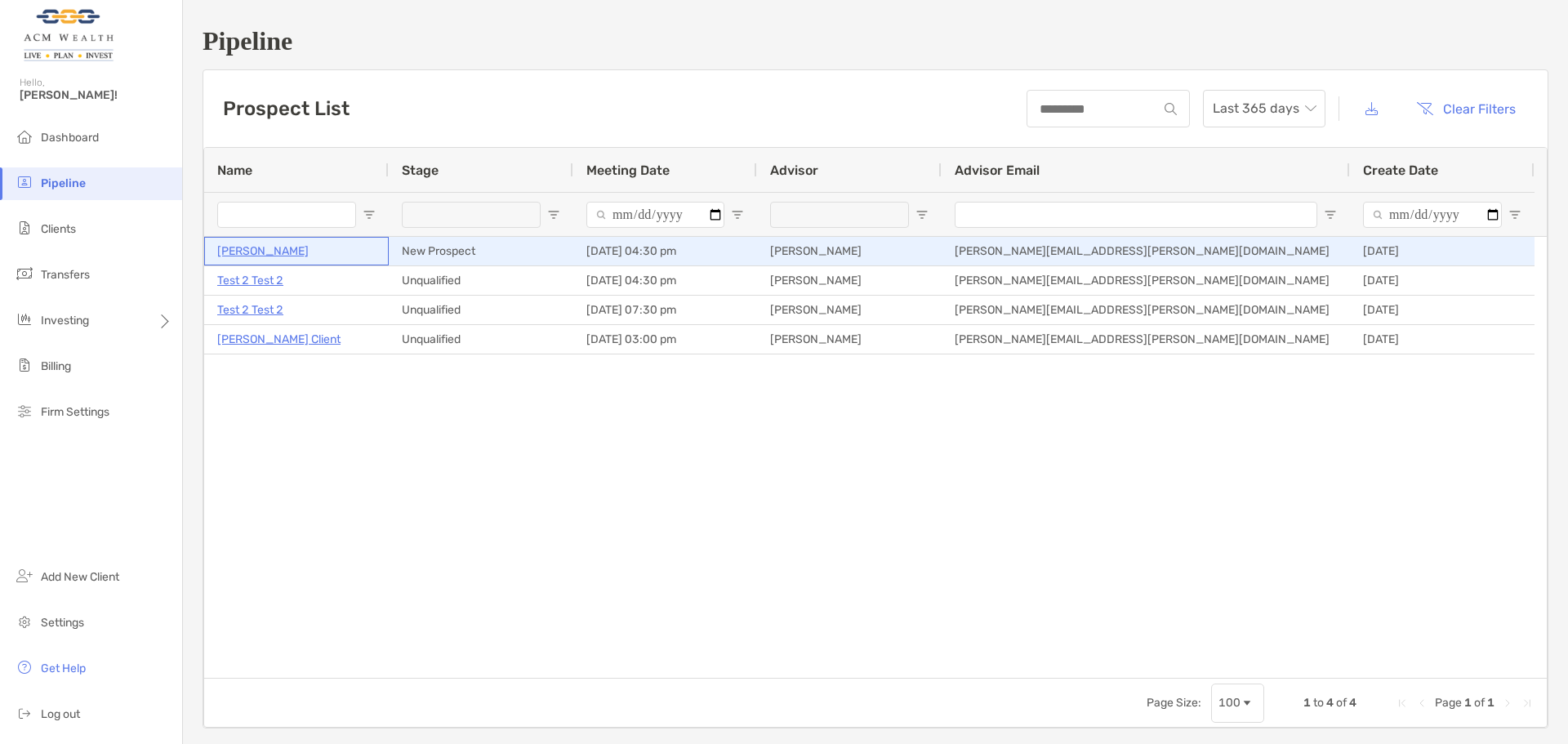
click at [247, 249] on p "[PERSON_NAME]" at bounding box center [263, 251] width 91 height 20
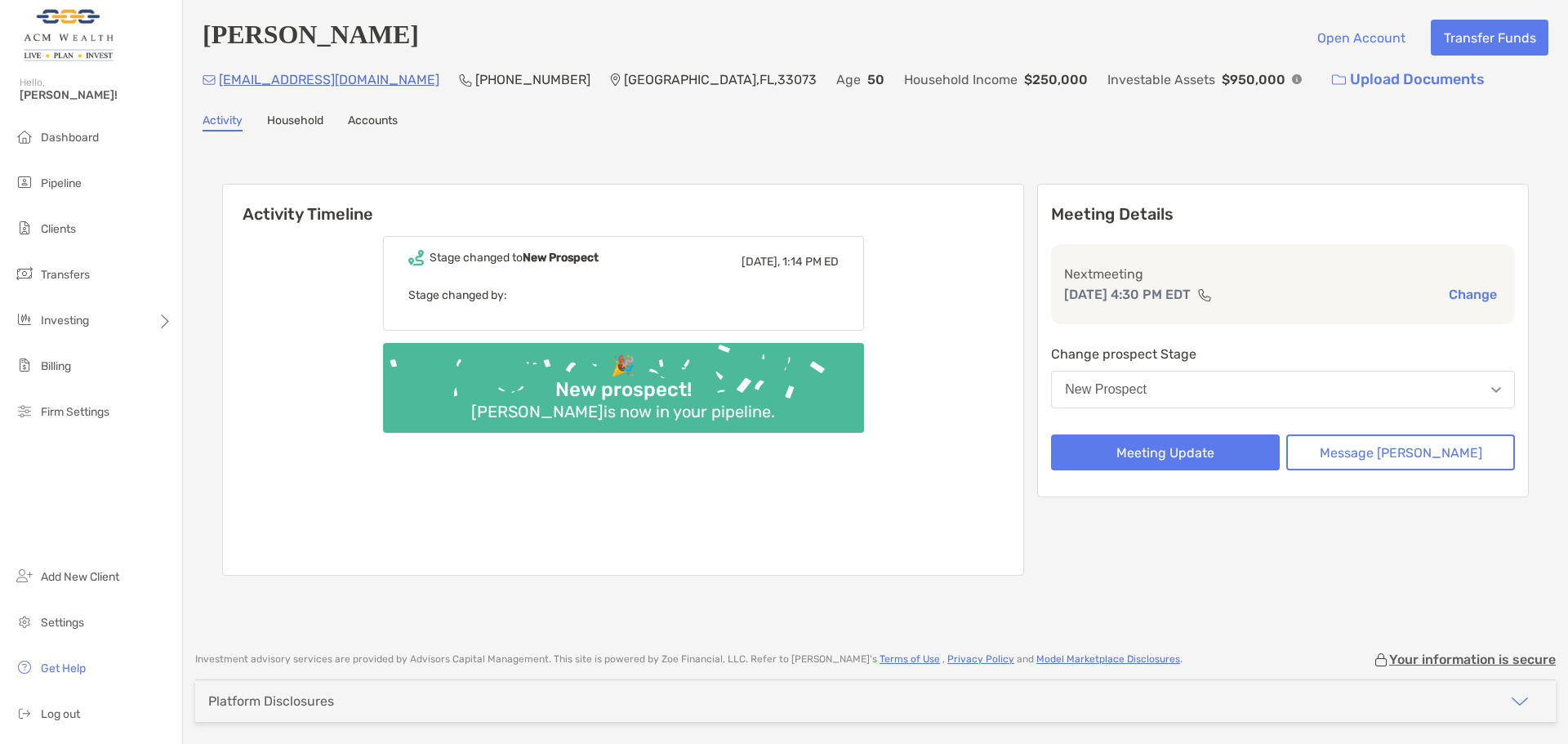
click at [1494, 711] on button "button" at bounding box center [1520, 700] width 72 height 42
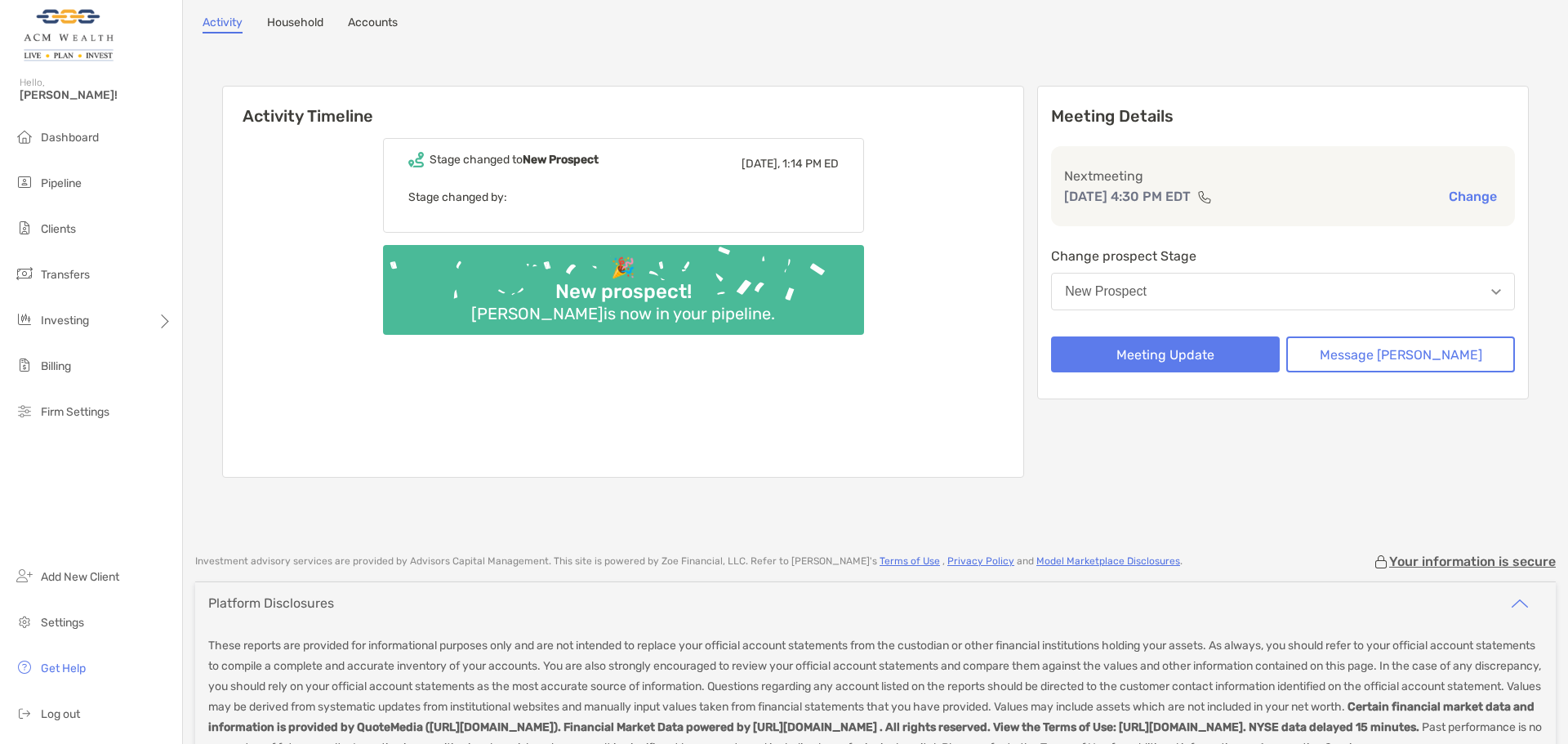
scroll to position [224, 0]
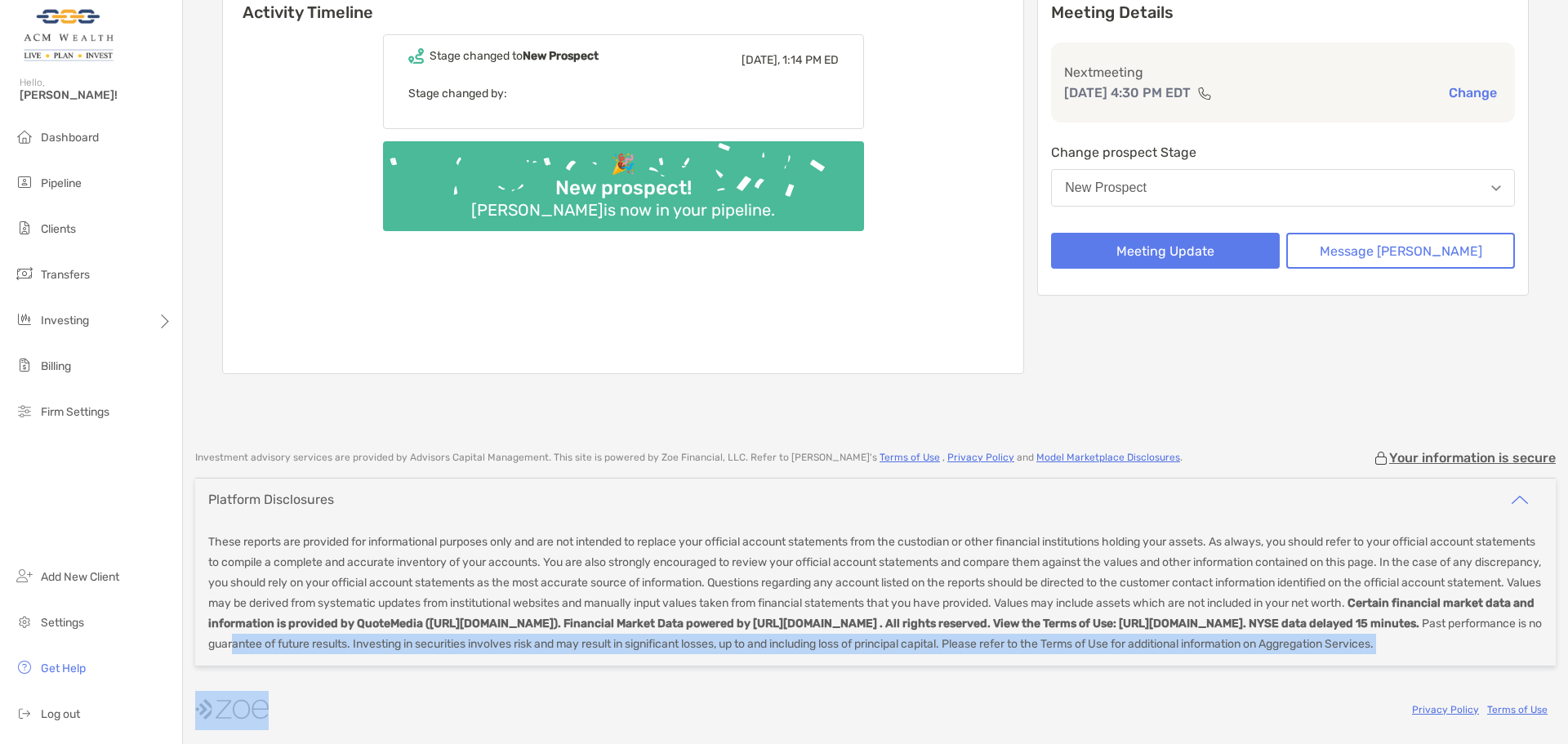
drag, startPoint x: 759, startPoint y: 618, endPoint x: 802, endPoint y: 668, distance: 65.9
click at [802, 668] on div "Investment advisory services are provided by Advisors Capital Management . This…" at bounding box center [875, 589] width 1385 height 278
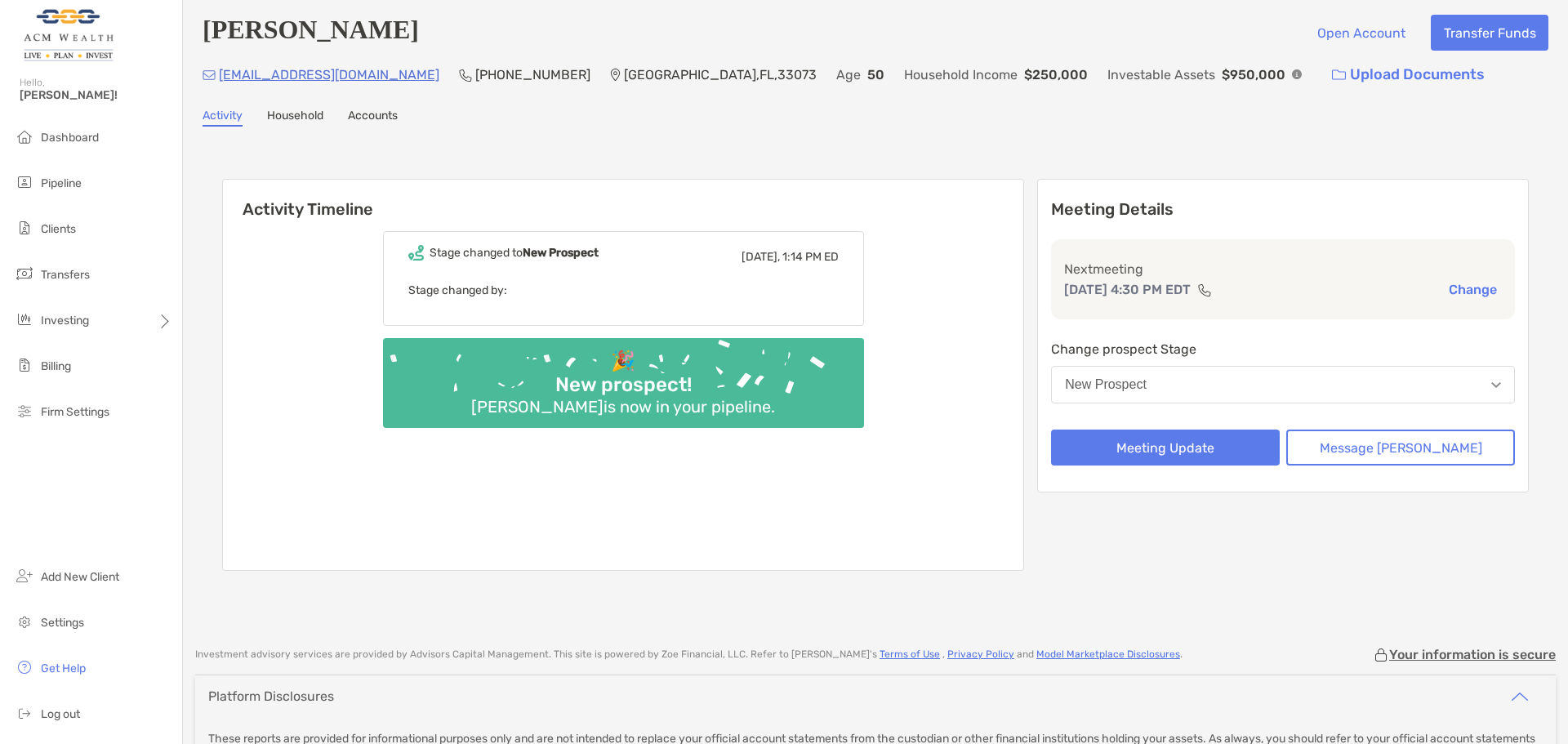
scroll to position [0, 0]
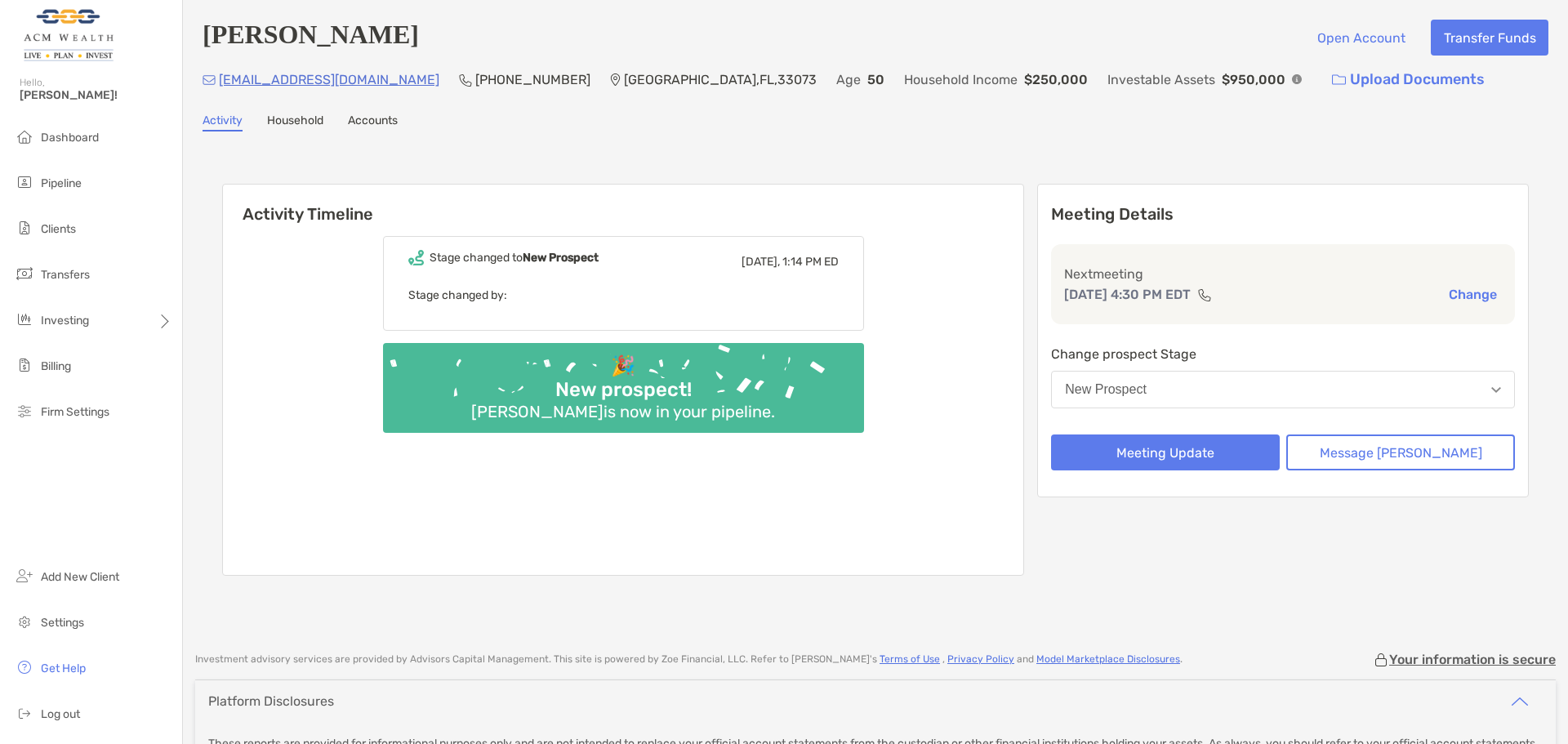
click at [1188, 295] on p "Oct 9, 4:30 PM EDT" at bounding box center [1128, 294] width 126 height 20
click at [1212, 300] on img at bounding box center [1205, 294] width 15 height 13
drag, startPoint x: 400, startPoint y: 78, endPoint x: 477, endPoint y: 79, distance: 77.0
click at [477, 79] on div "hetali1@hotmail.com (954) 383-4933 Pompano Beach , FL , 33073 Age 50 Household …" at bounding box center [875, 80] width 1346 height 35
